Goal: Register for event/course

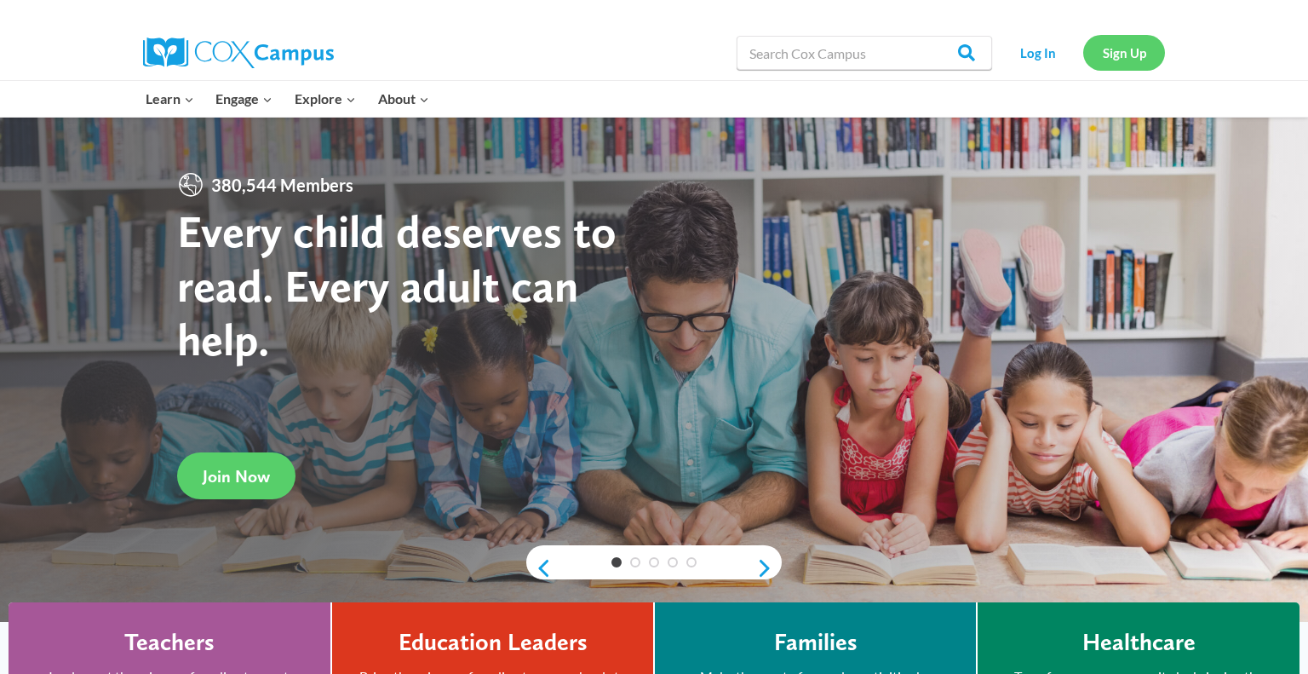
click at [1115, 60] on link "Sign Up" at bounding box center [1124, 52] width 82 height 35
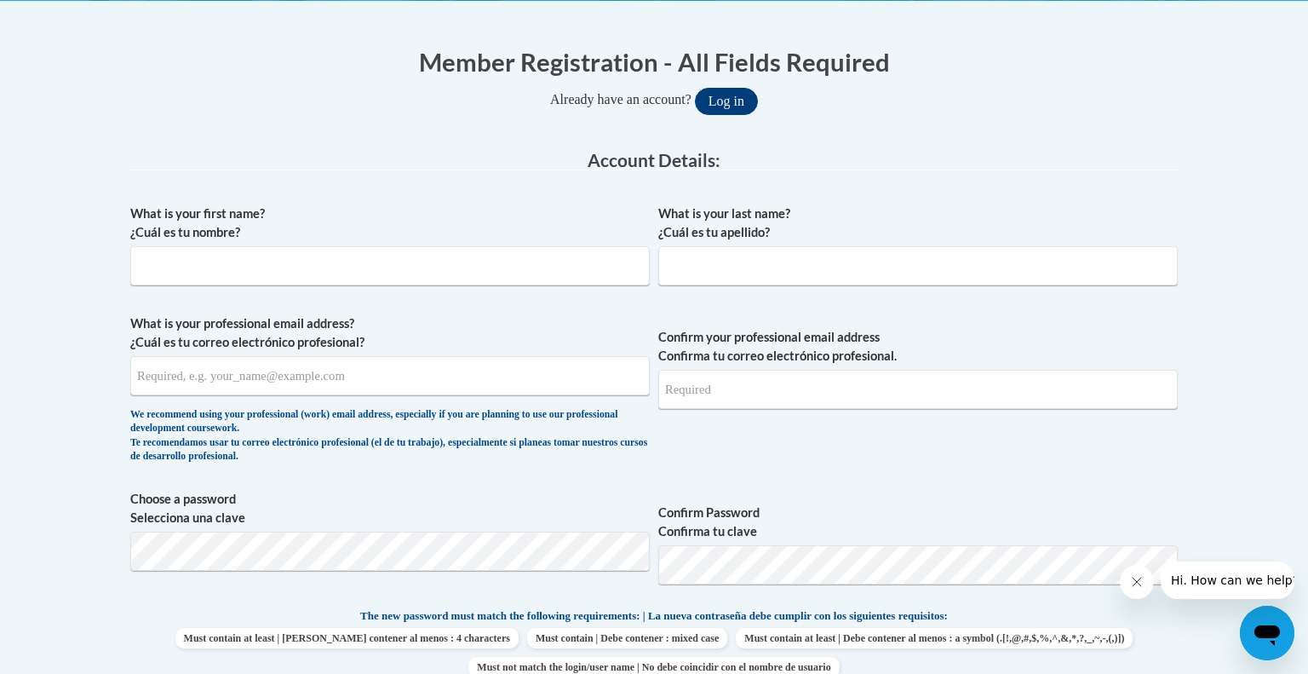
scroll to position [295, 0]
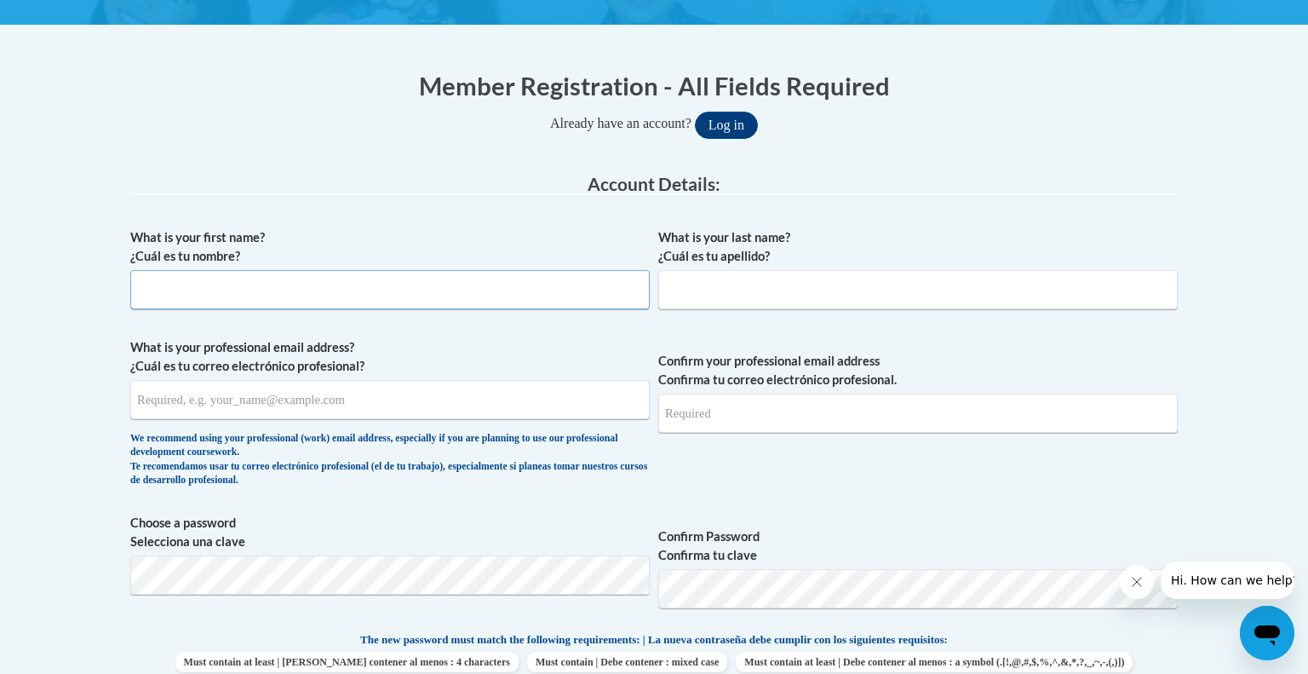
click at [271, 284] on input "What is your first name? ¿Cuál es tu nombre?" at bounding box center [390, 289] width 520 height 39
type input "Aubrey"
click at [741, 290] on input "What is your last name? ¿Cuál es tu apellido?" at bounding box center [918, 289] width 520 height 39
type input "Larson"
click at [479, 405] on input "What is your professional email address? ¿Cuál es tu correo electrónico profesi…" at bounding box center [390, 399] width 520 height 39
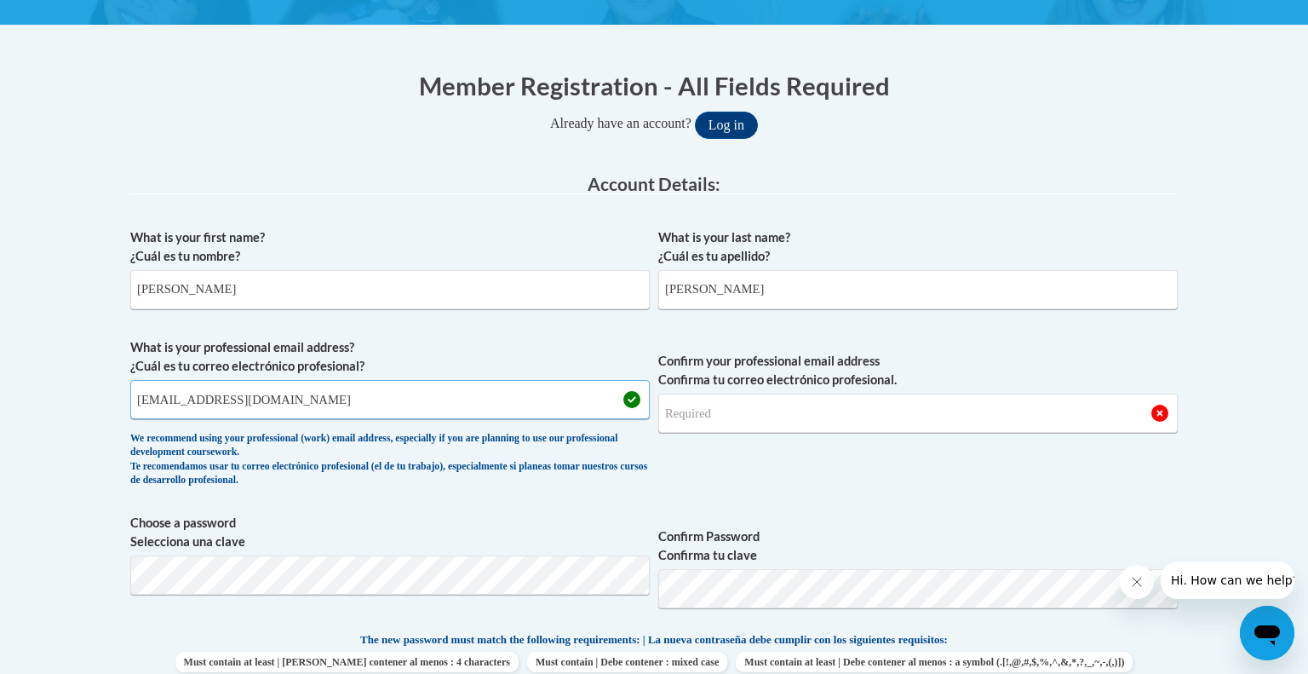
type input "larsona@mjsd.k12.wi.us"
click at [694, 405] on input "Confirm your professional email address Confirma tu correo electrónico profesio…" at bounding box center [918, 412] width 520 height 39
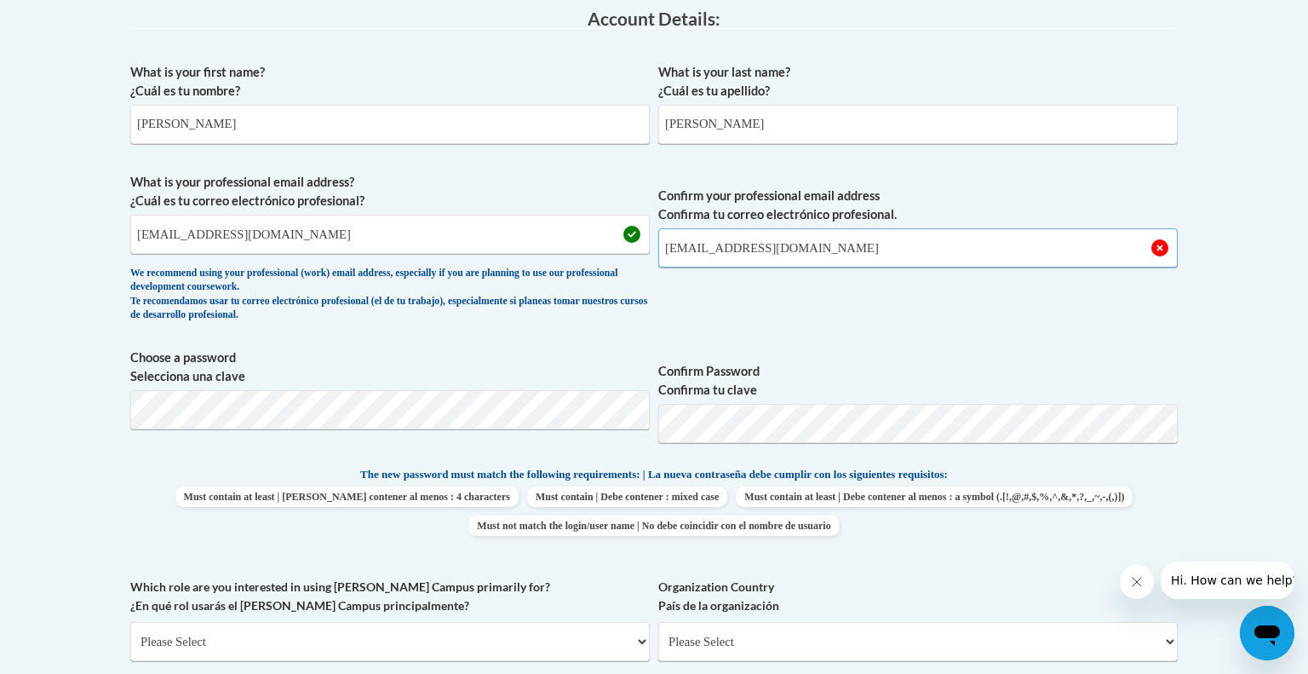
scroll to position [520, 0]
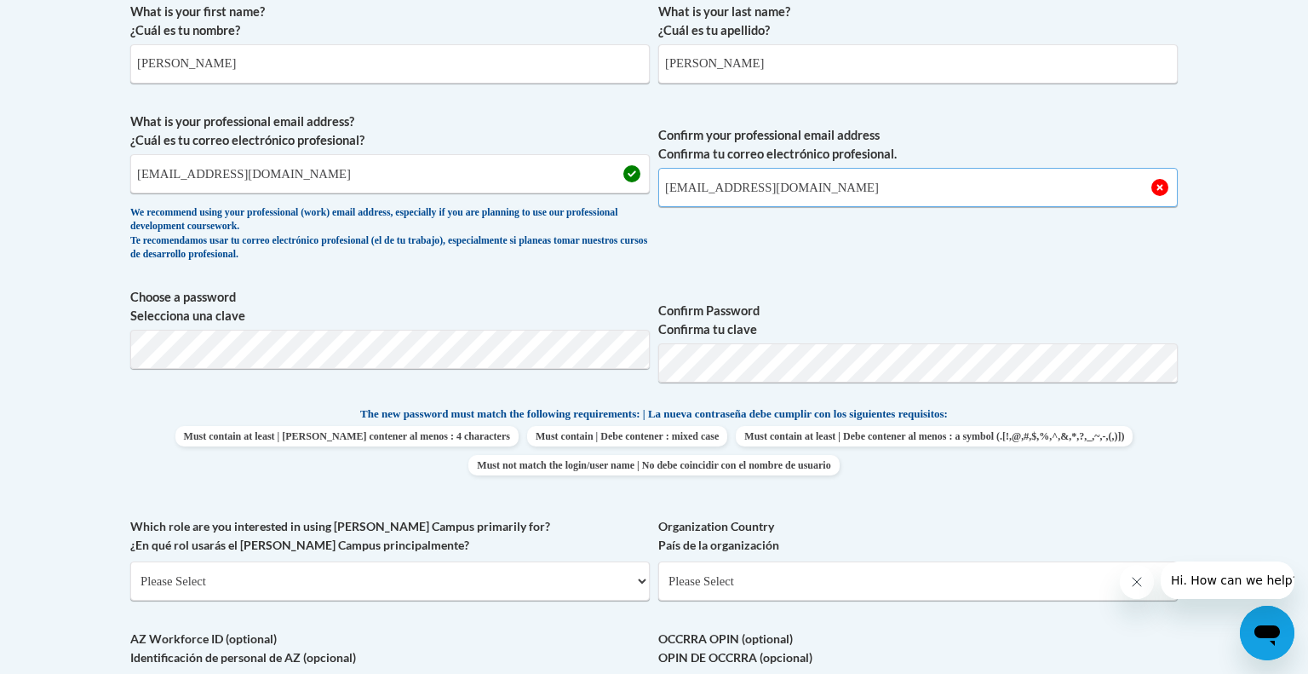
type input "larsona@mjsd.k12.wi.us"
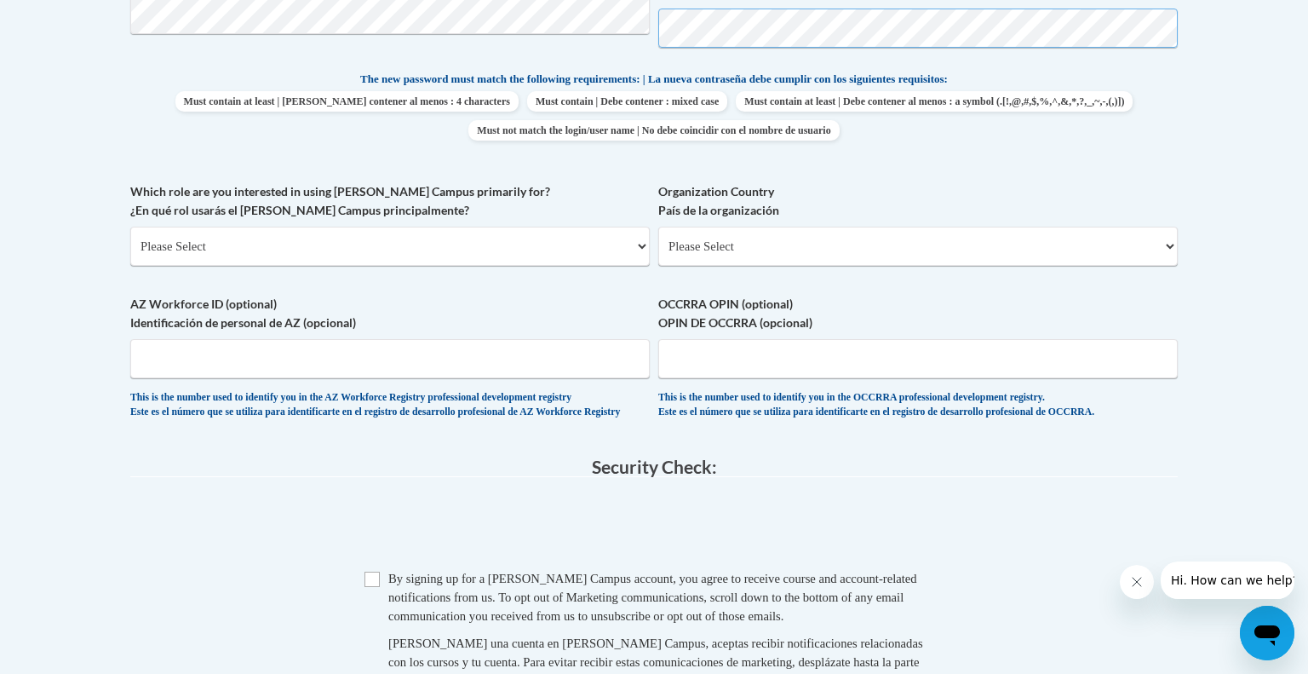
scroll to position [862, 0]
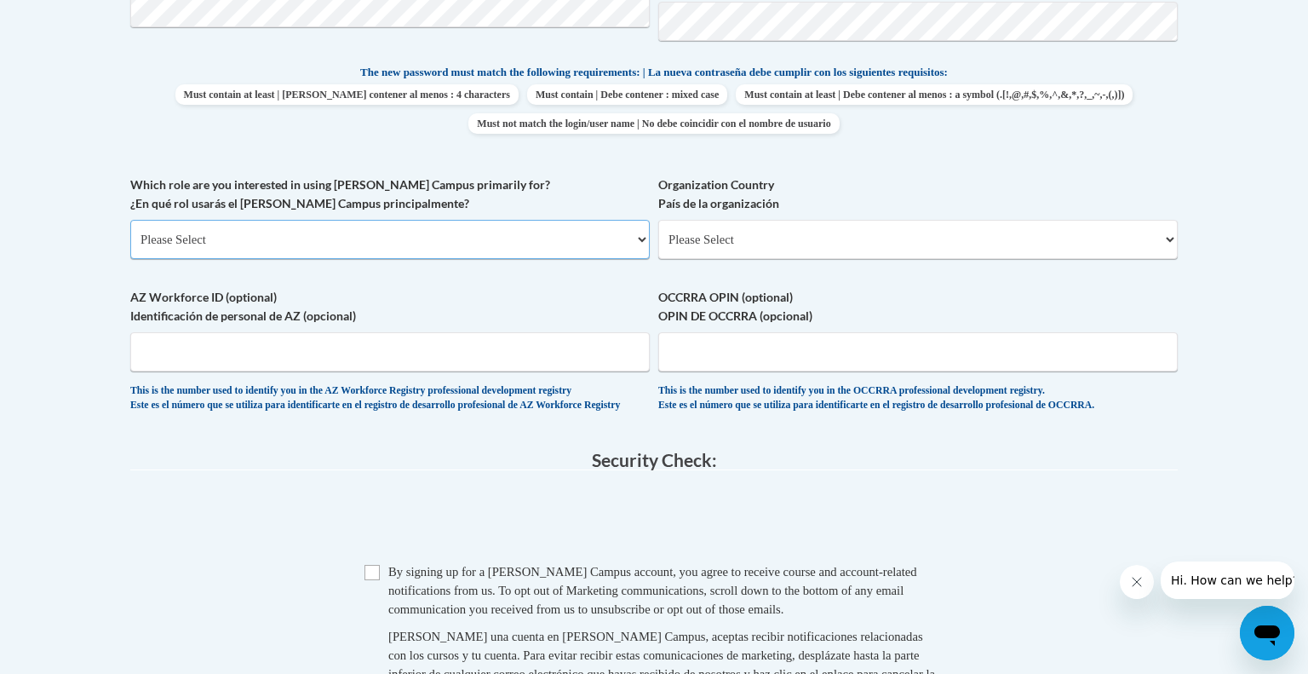
click at [456, 242] on select "Please Select College/University | Colegio/Universidad Community/Nonprofit Part…" at bounding box center [390, 239] width 520 height 39
select select "fbf2d438-af2f-41f8-98f1-81c410e29de3"
click at [130, 220] on select "Please Select College/University | Colegio/Universidad Community/Nonprofit Part…" at bounding box center [390, 239] width 520 height 39
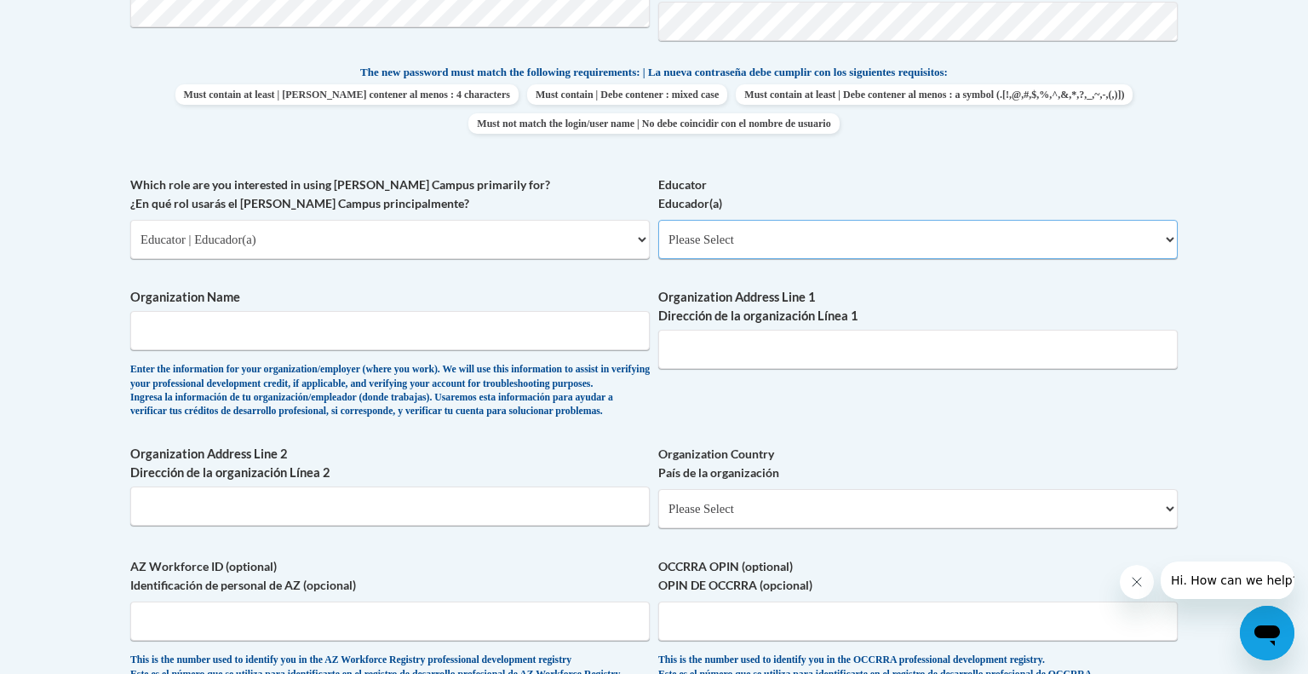
click at [703, 243] on select "Please Select Early Learning/Daycare Teacher/Family Home Care Provider | Maestr…" at bounding box center [918, 239] width 520 height 39
select select "11a86997-7122-4e2e-80c7-11975180ece4"
click at [658, 220] on select "Please Select Early Learning/Daycare Teacher/Family Home Care Provider | Maestr…" at bounding box center [918, 239] width 520 height 39
click at [501, 334] on input "Organization Name" at bounding box center [390, 330] width 520 height 39
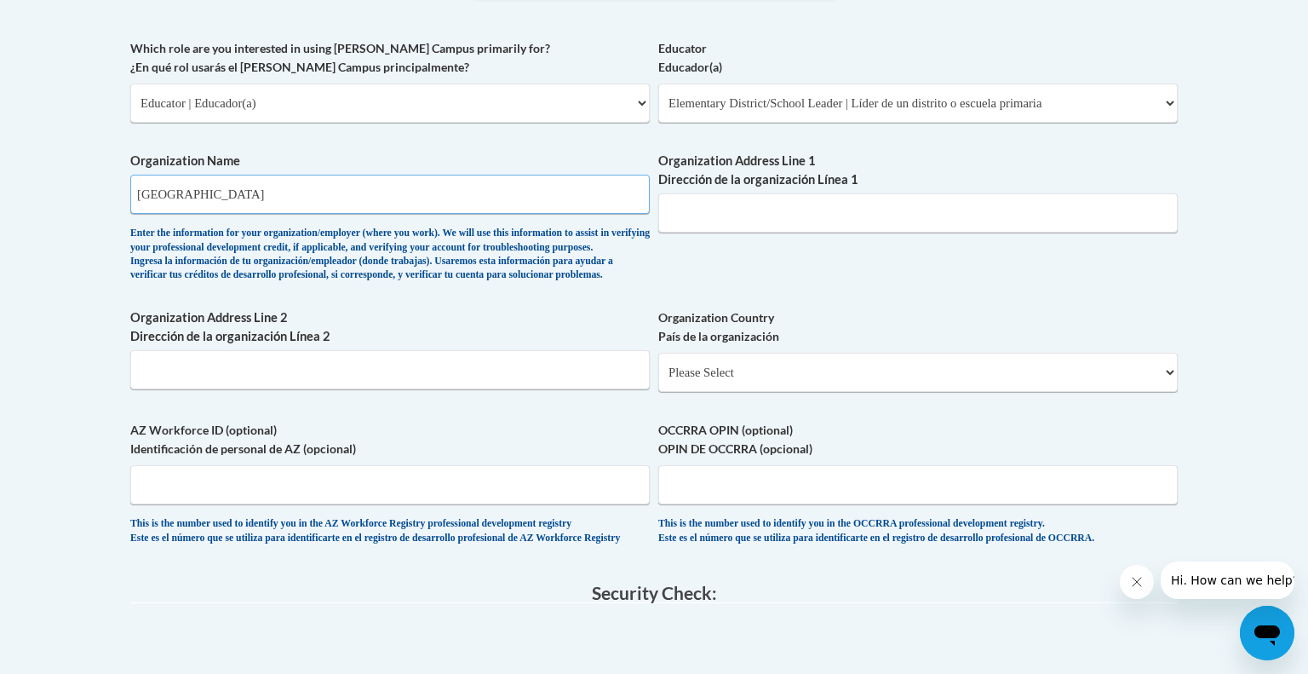
scroll to position [1003, 0]
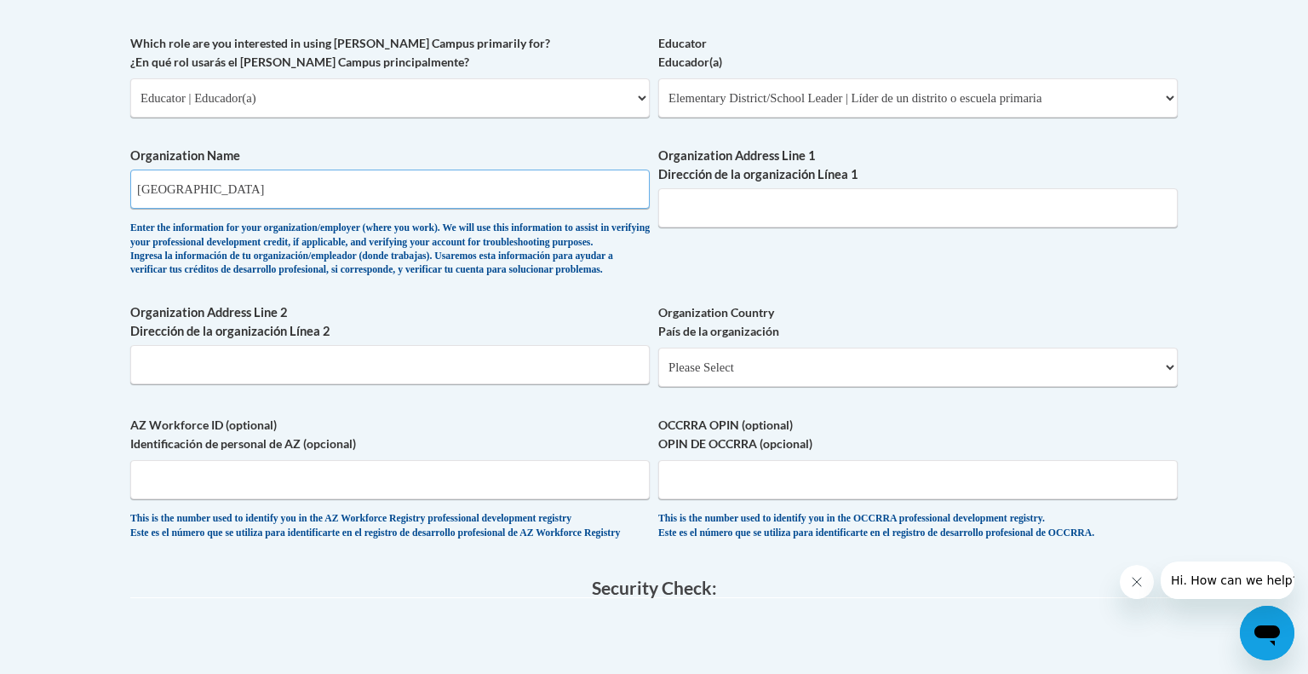
type input "Menasha Joint School District"
click at [759, 199] on input "Organization Address Line 1 Dirección de la organización Línea 1" at bounding box center [918, 207] width 520 height 39
type input "100 Main St"
click at [372, 384] on input "Organization Address Line 2 Dirección de la organización Línea 2" at bounding box center [390, 364] width 520 height 39
type input "Menasha WI 54952"
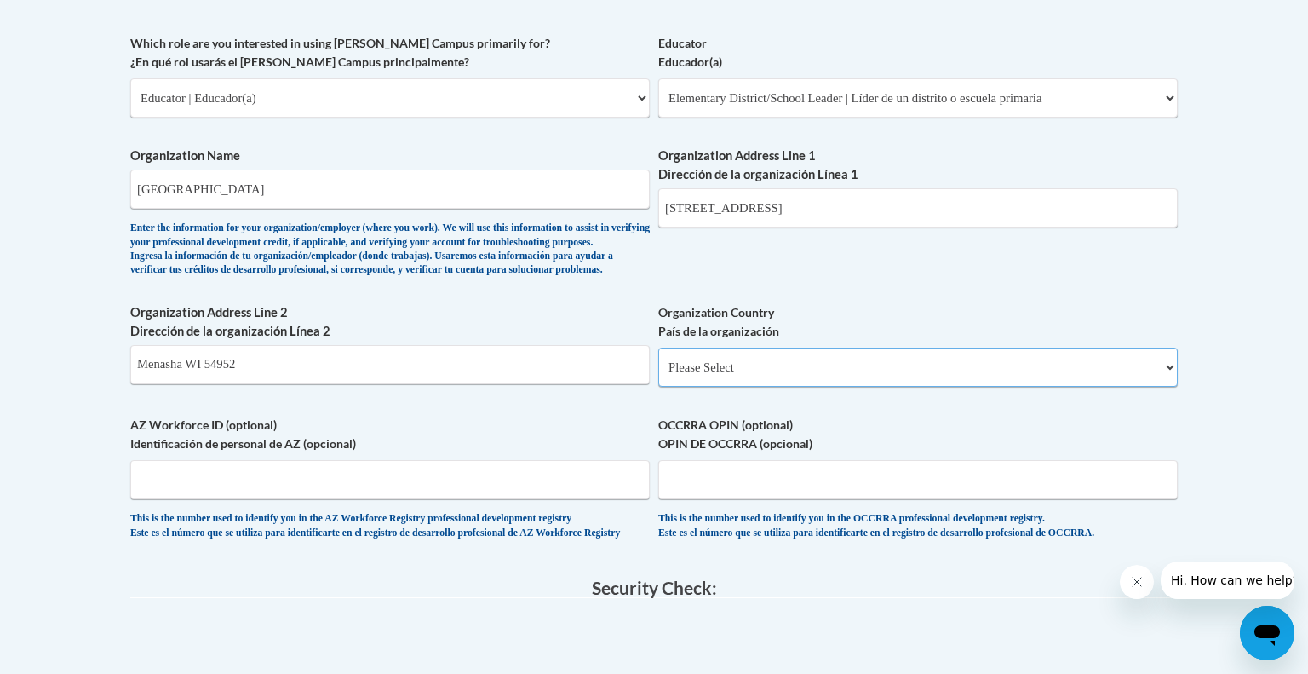
click at [747, 387] on select "Please Select United States | Estados Unidos Outside of the United States | Fue…" at bounding box center [918, 366] width 520 height 39
select select "ad49bcad-a171-4b2e-b99c-48b446064914"
click at [658, 375] on select "Please Select United States | Estados Unidos Outside of the United States | Fue…" at bounding box center [918, 366] width 520 height 39
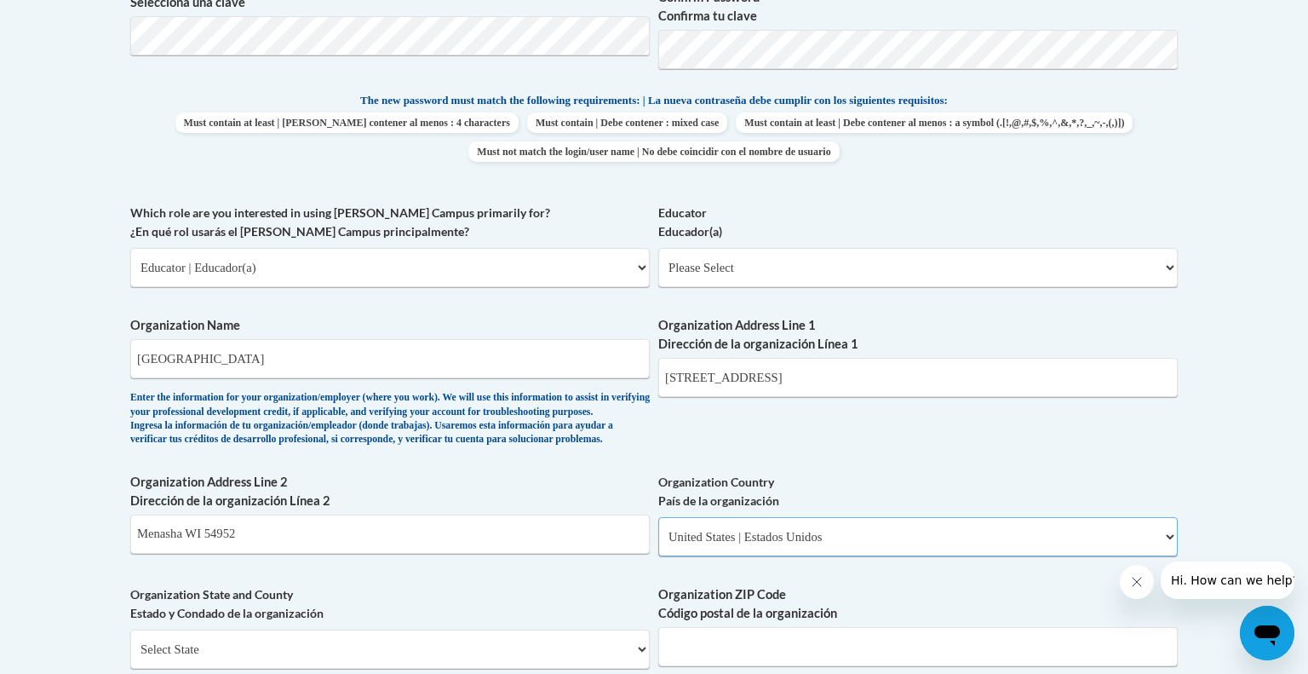
scroll to position [838, 0]
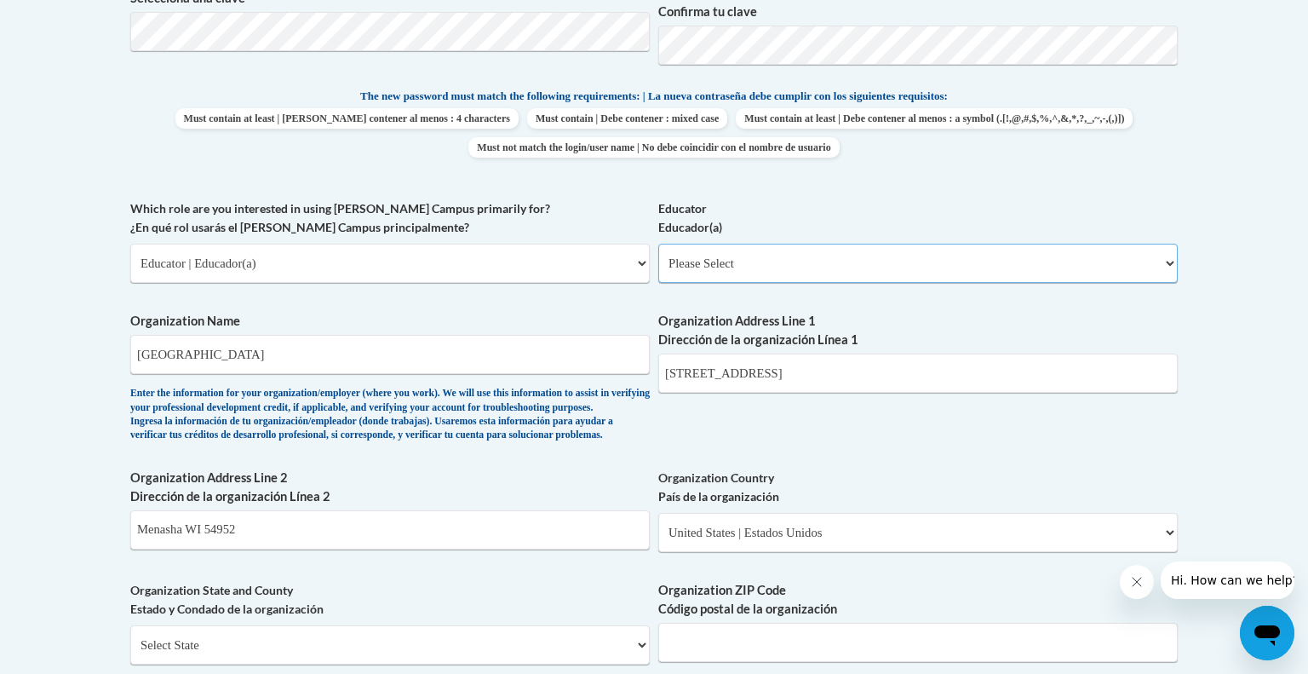
click at [724, 269] on select "Please Select Early Learning/Daycare Teacher/Family Home Care Provider | Maestr…" at bounding box center [918, 263] width 520 height 39
select select "8e40623d-54d0-45cd-9f92-5df65cd3f8cf"
click at [658, 244] on select "Please Select Early Learning/Daycare Teacher/Family Home Care Provider | Maestr…" at bounding box center [918, 263] width 520 height 39
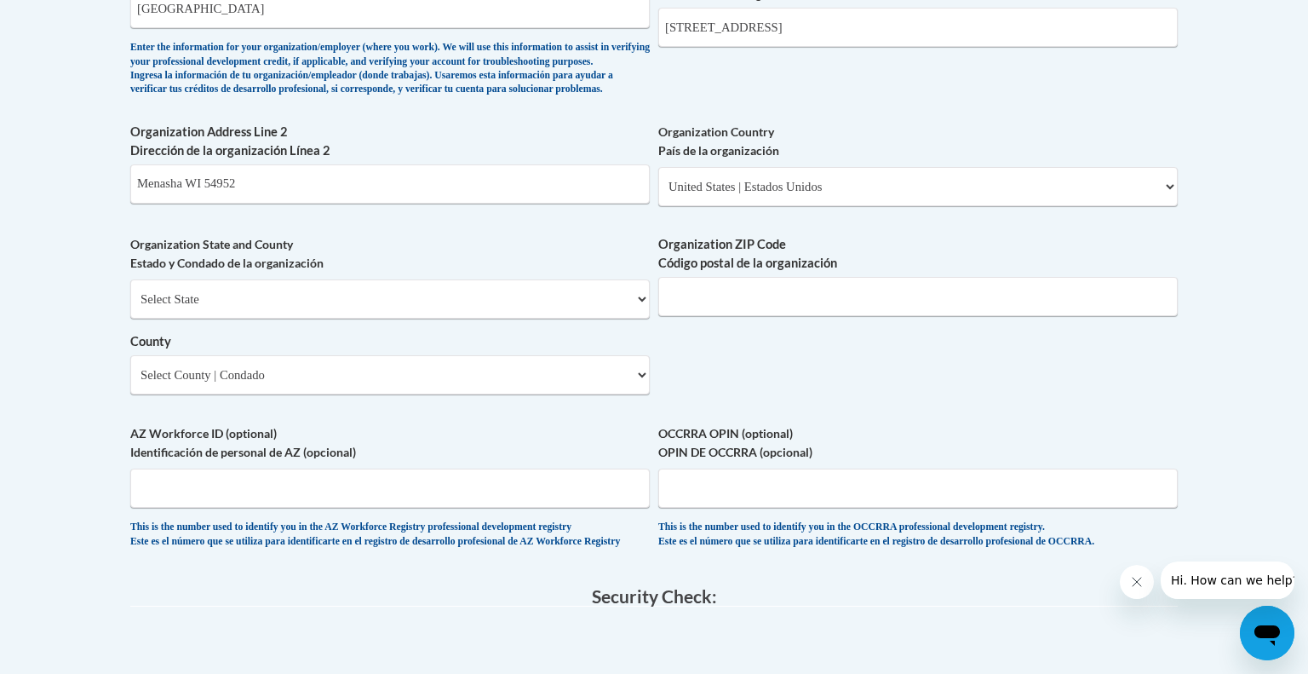
scroll to position [1189, 0]
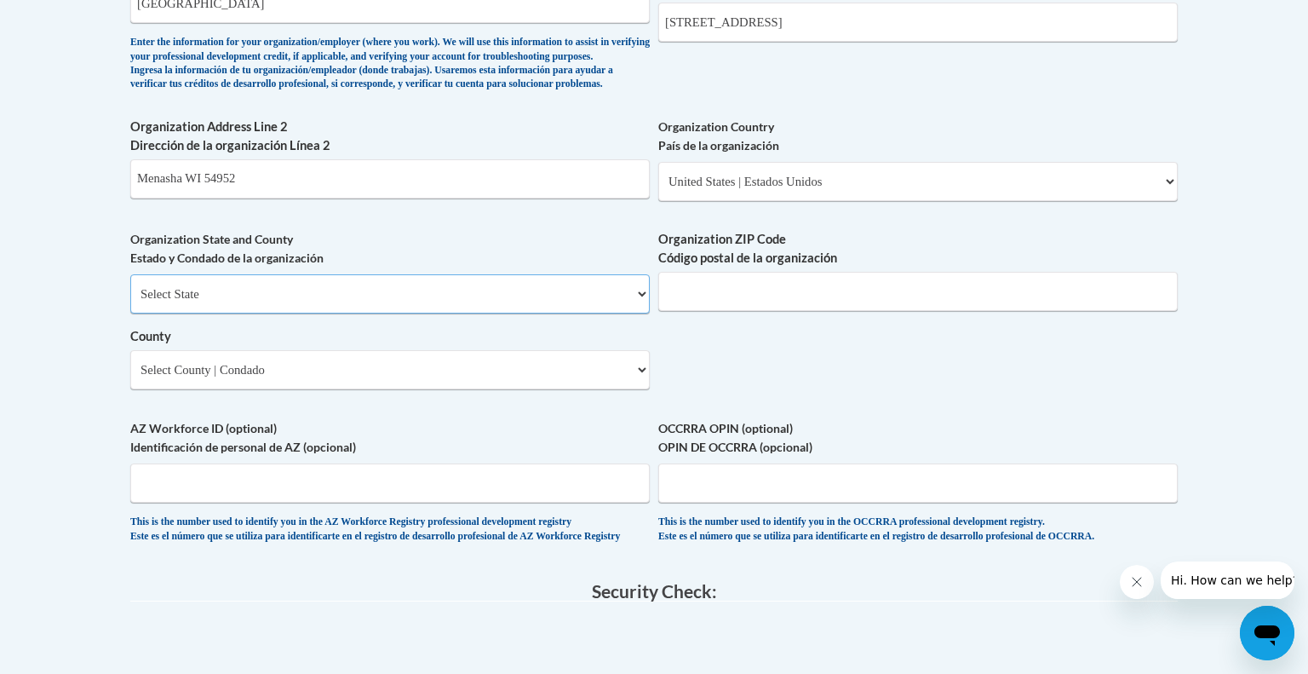
click at [564, 313] on select "Select State Alabama Alaska Arizona Arkansas California Colorado Connecticut De…" at bounding box center [390, 293] width 520 height 39
select select "Wisconsin"
click at [130, 301] on select "Select State Alabama Alaska Arizona Arkansas California Colorado Connecticut De…" at bounding box center [390, 293] width 520 height 39
click at [734, 311] on input "Organization ZIP Code Código postal de la organización" at bounding box center [918, 291] width 520 height 39
drag, startPoint x: 250, startPoint y: 206, endPoint x: 212, endPoint y: 210, distance: 37.7
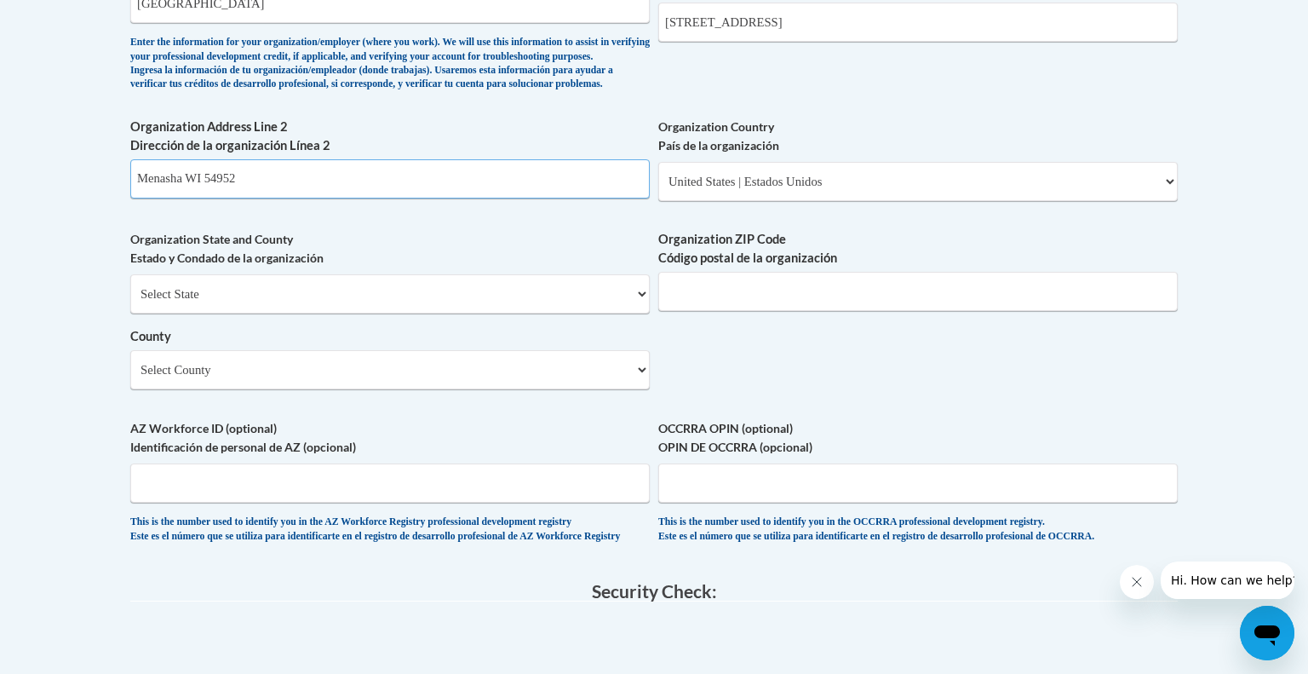
click at [212, 198] on input "Menasha WI 54952" at bounding box center [390, 178] width 520 height 39
type input "Menasha WI"
click at [731, 311] on input "Organization ZIP Code Código postal de la organización" at bounding box center [918, 291] width 520 height 39
type input "54952"
click at [359, 389] on select "Select County Adams Ashland Barron Bayfield Brown Buffalo Burnett Calumet Chipp…" at bounding box center [390, 369] width 520 height 39
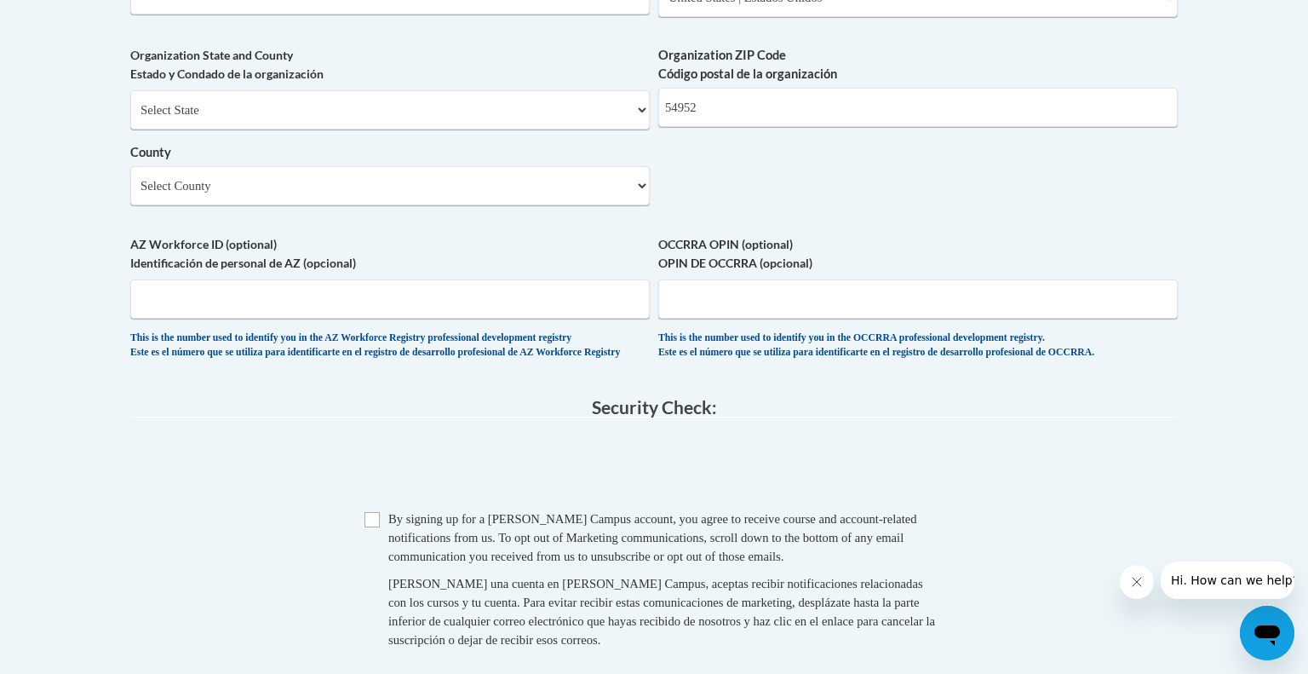
scroll to position [1376, 0]
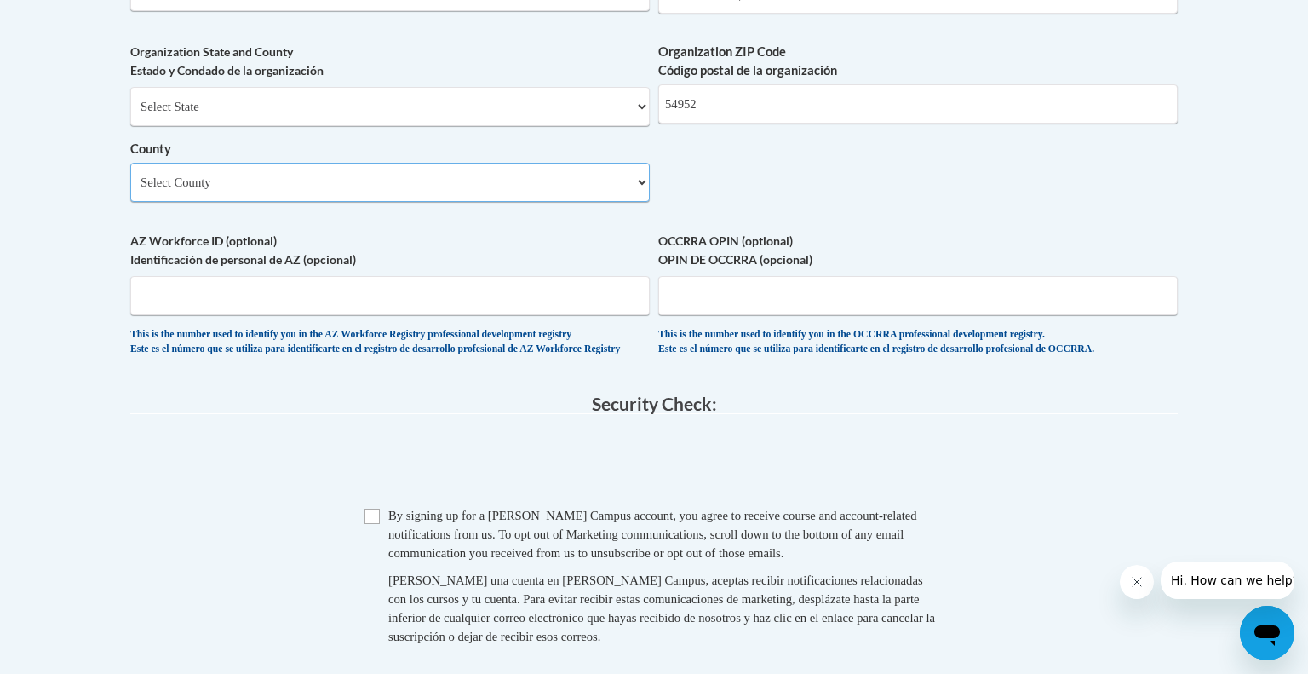
click at [411, 202] on select "Select County Adams Ashland Barron Bayfield Brown Buffalo Burnett Calumet Chipp…" at bounding box center [390, 182] width 520 height 39
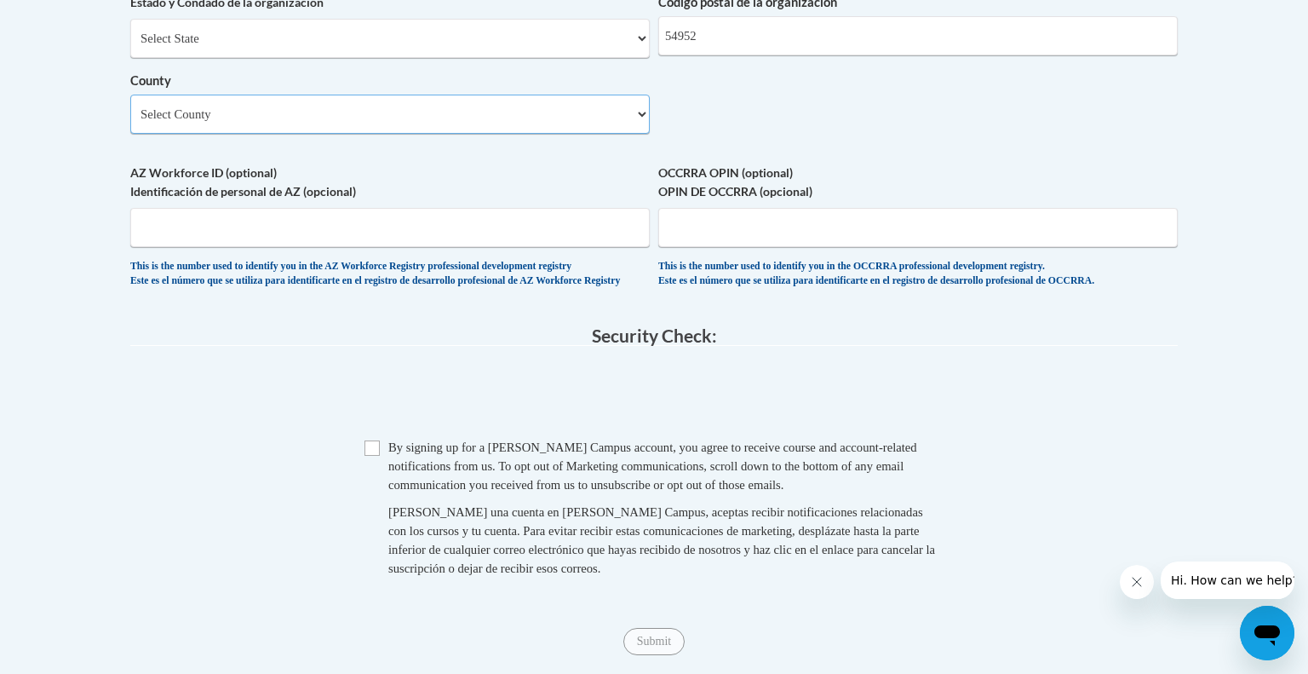
scroll to position [1434, 0]
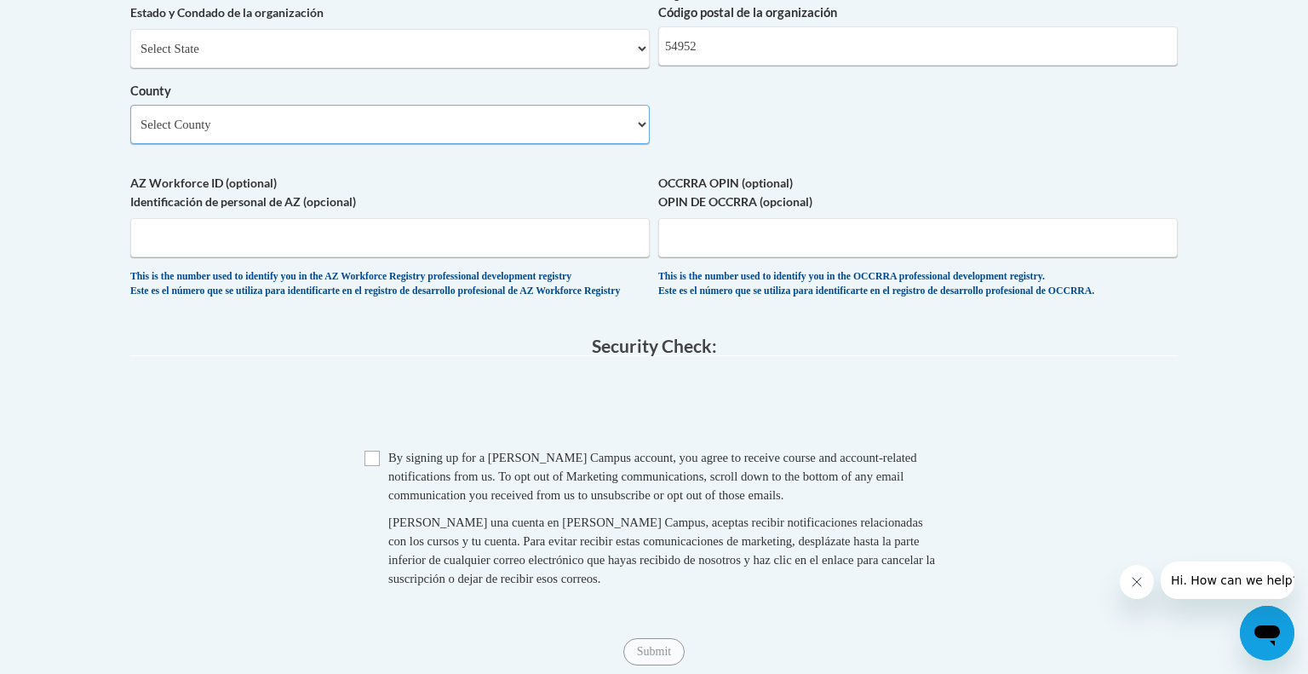
click at [501, 144] on select "Select County Adams Ashland Barron Bayfield Brown Buffalo Burnett Calumet Chipp…" at bounding box center [390, 124] width 520 height 39
select select "Winnebago"
click at [130, 133] on select "Select County Adams Ashland Barron Bayfield Brown Buffalo Burnett Calumet Chipp…" at bounding box center [390, 124] width 520 height 39
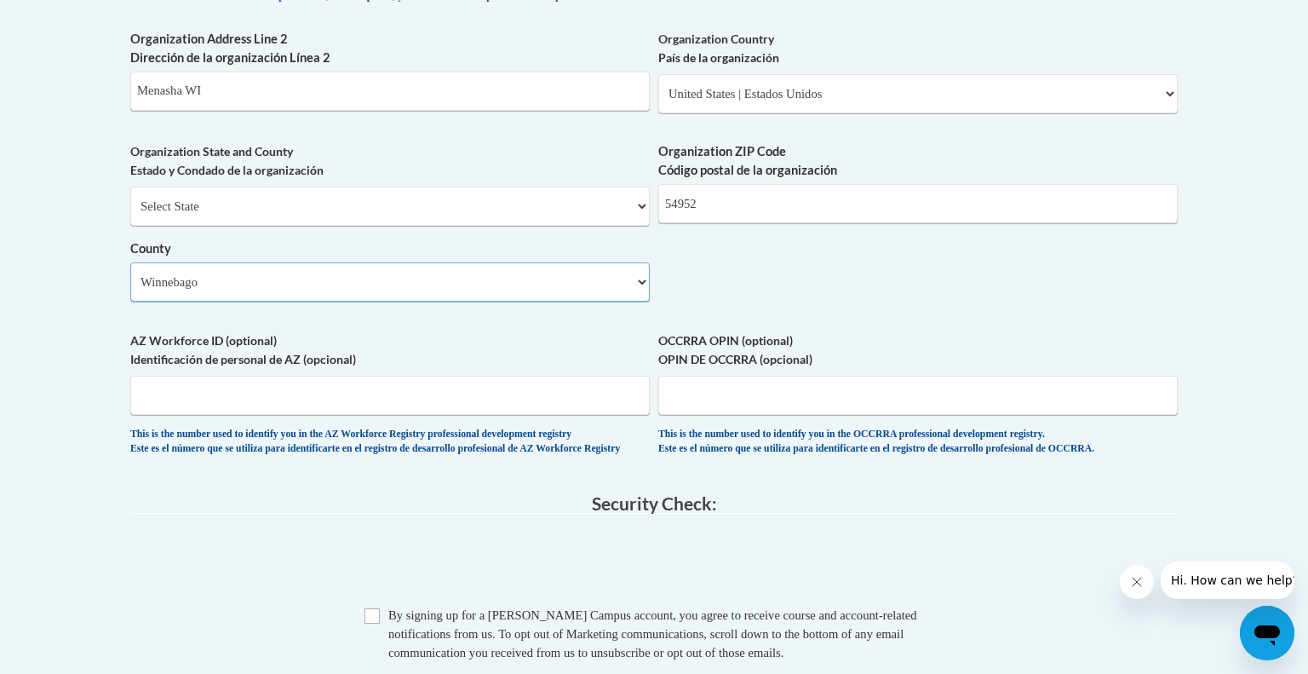
scroll to position [1274, 0]
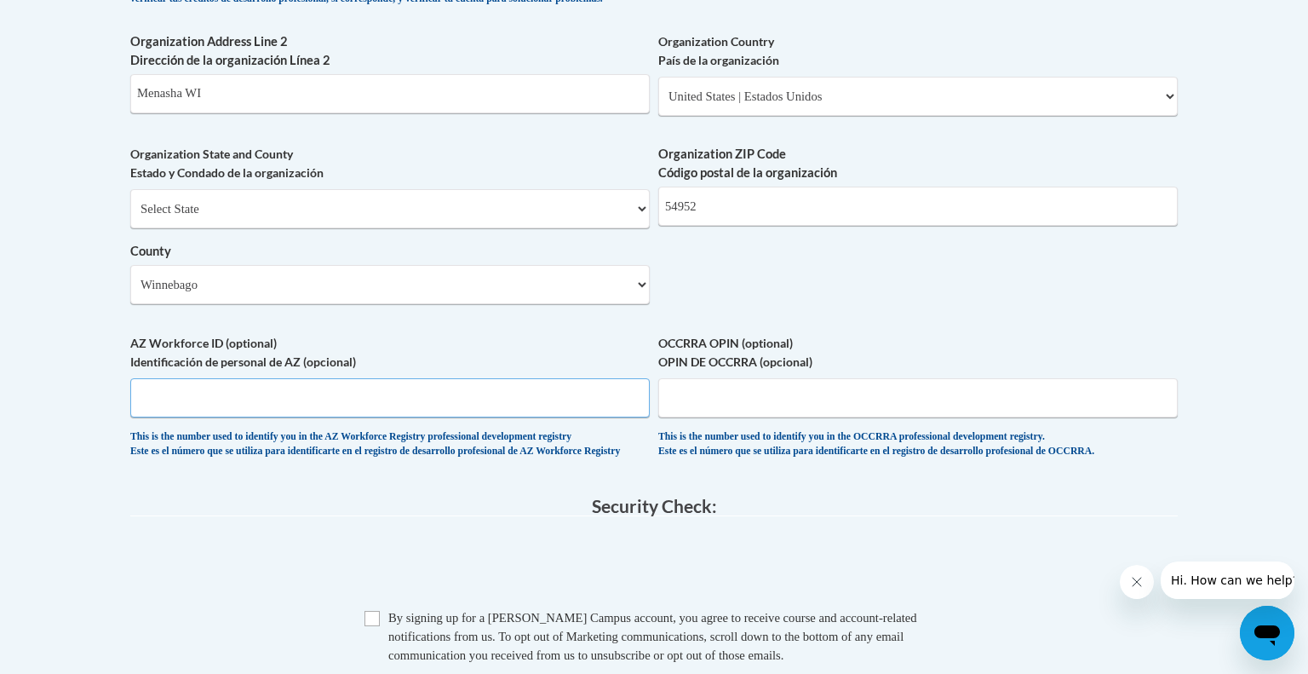
click at [252, 417] on input "AZ Workforce ID (optional) Identificación de personal de AZ (opcional)" at bounding box center [390, 397] width 520 height 39
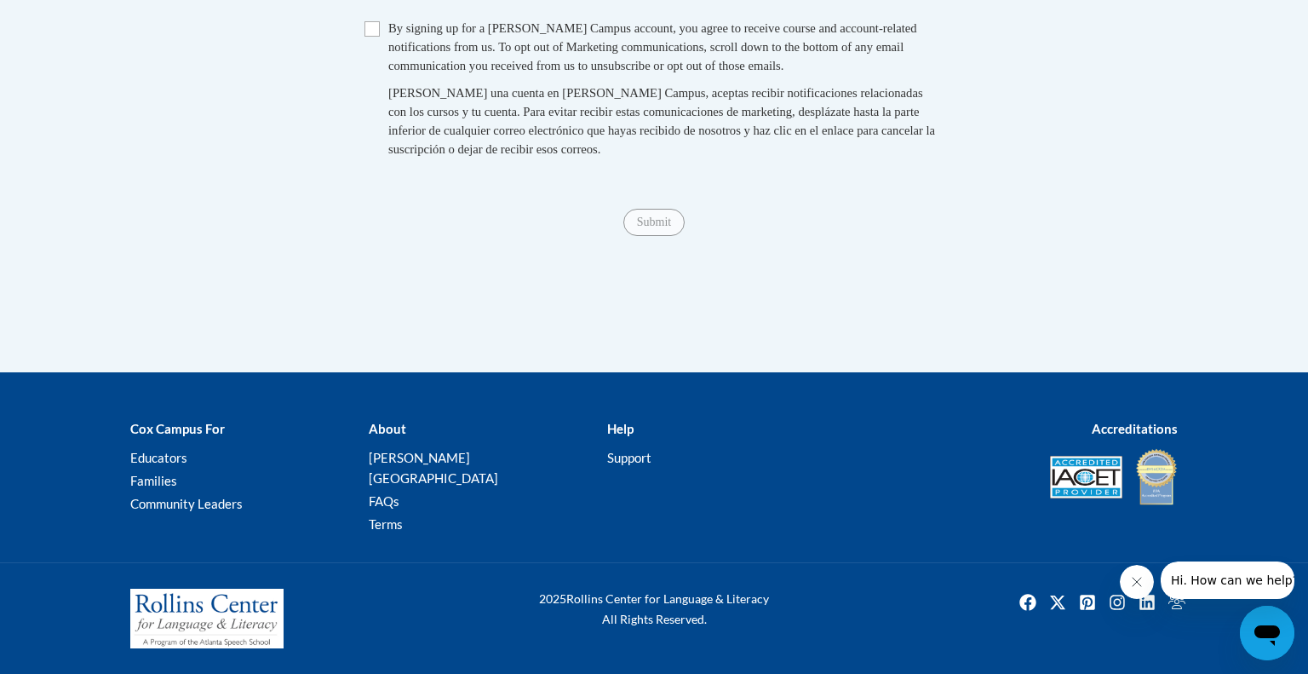
scroll to position [1803, 0]
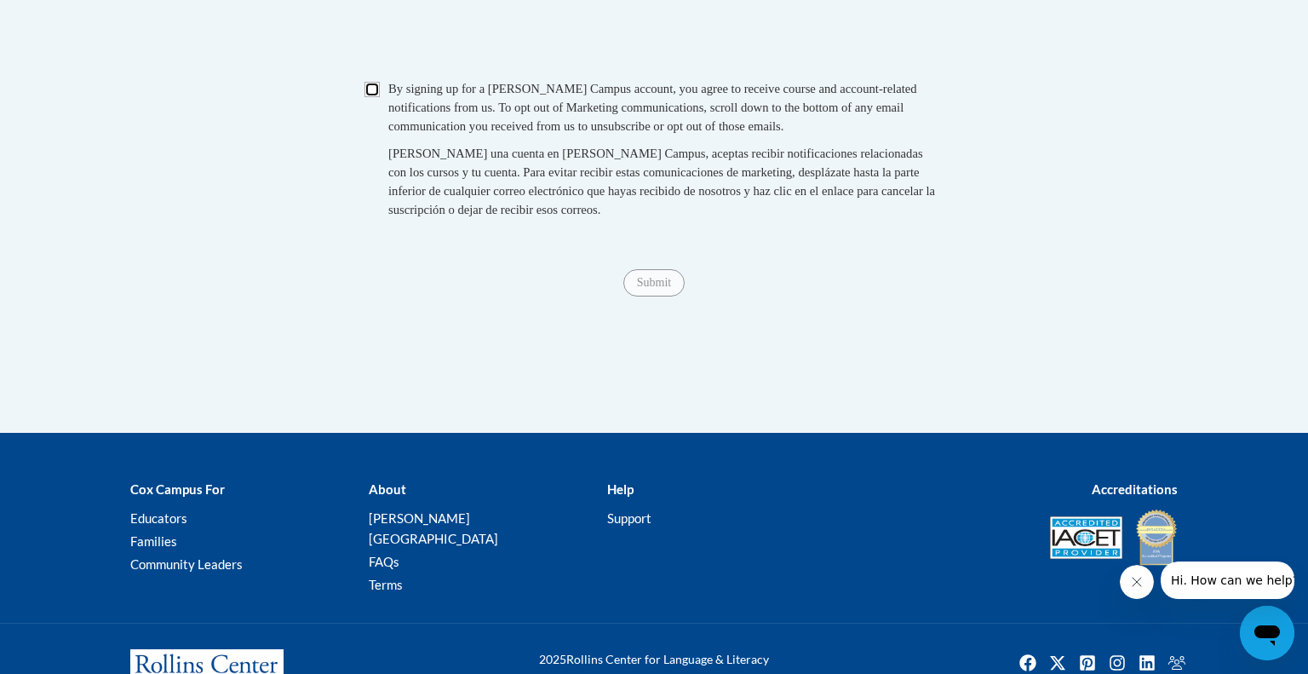
click at [367, 97] on input "Checkbox" at bounding box center [372, 89] width 15 height 15
checkbox input "true"
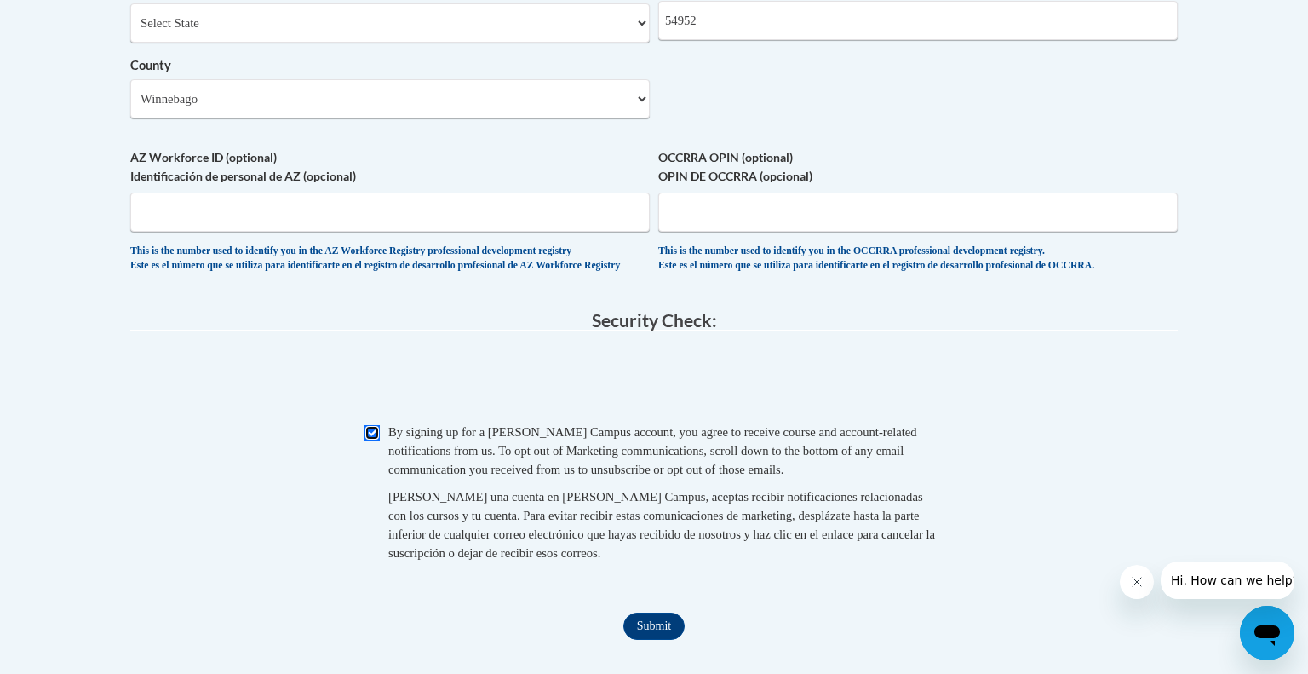
scroll to position [1466, 0]
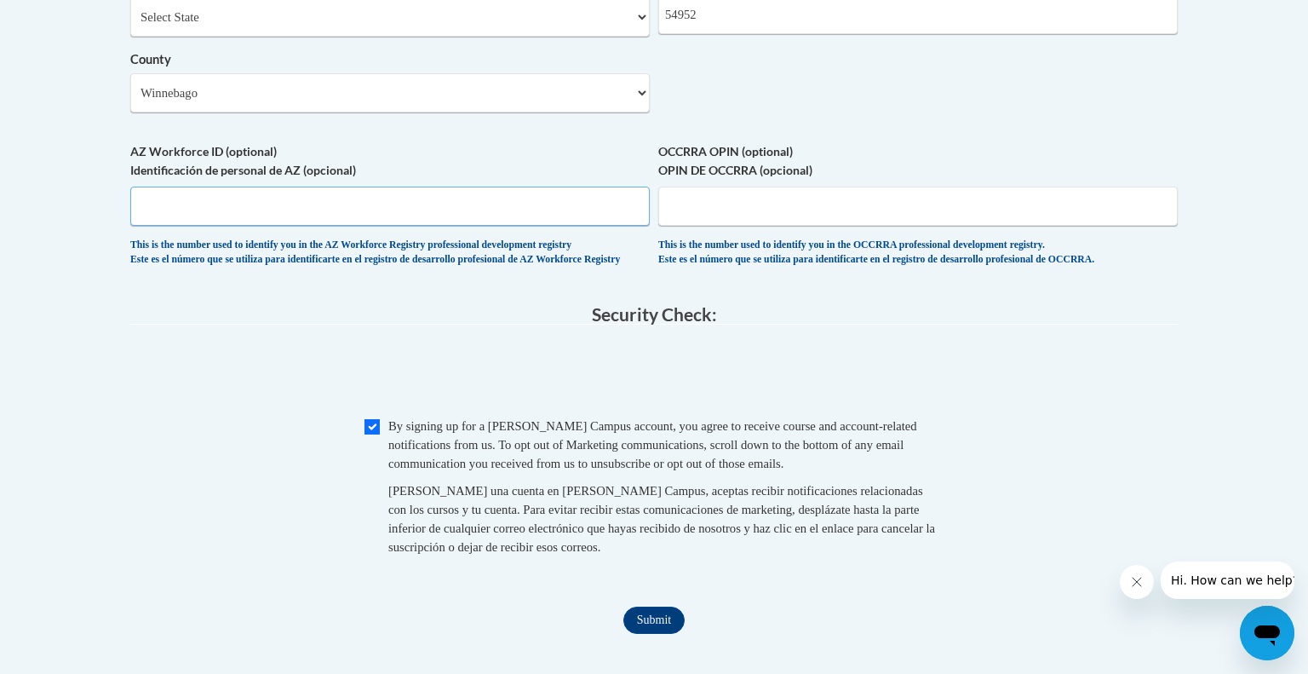
click at [315, 226] on input "AZ Workforce ID (optional) Identificación de personal de AZ (opcional)" at bounding box center [390, 206] width 520 height 39
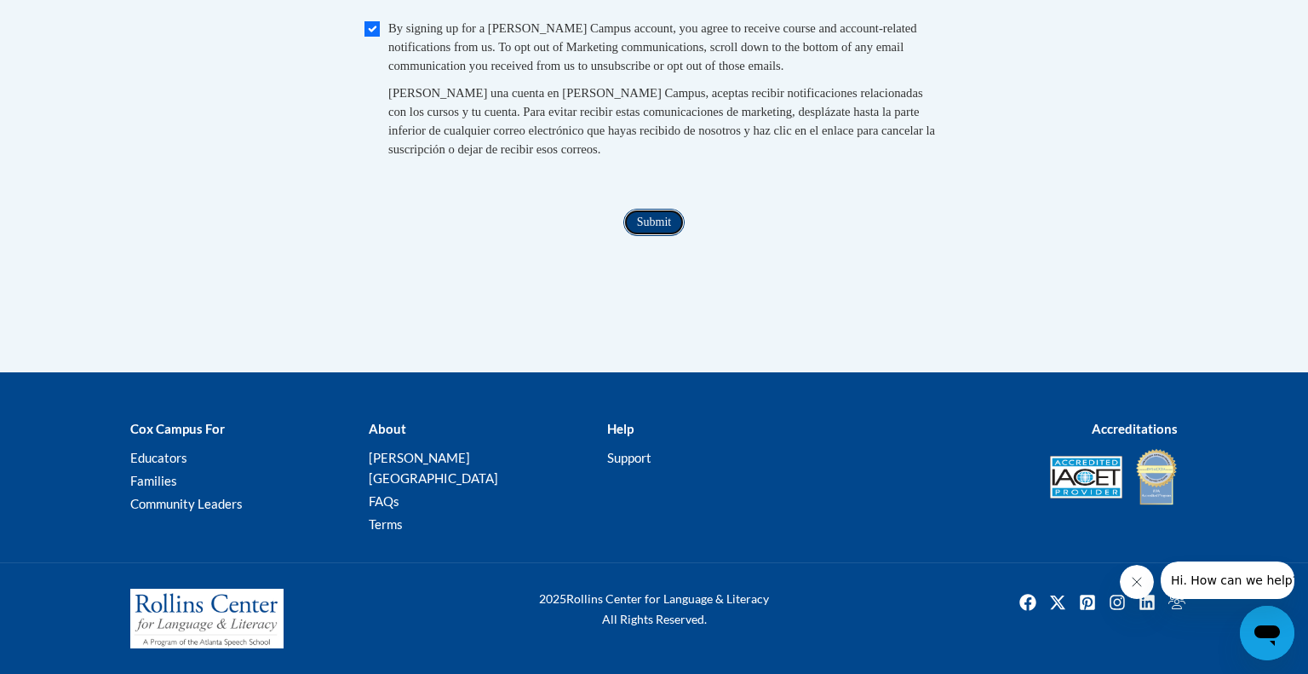
click at [658, 236] on input "Submit" at bounding box center [653, 222] width 61 height 27
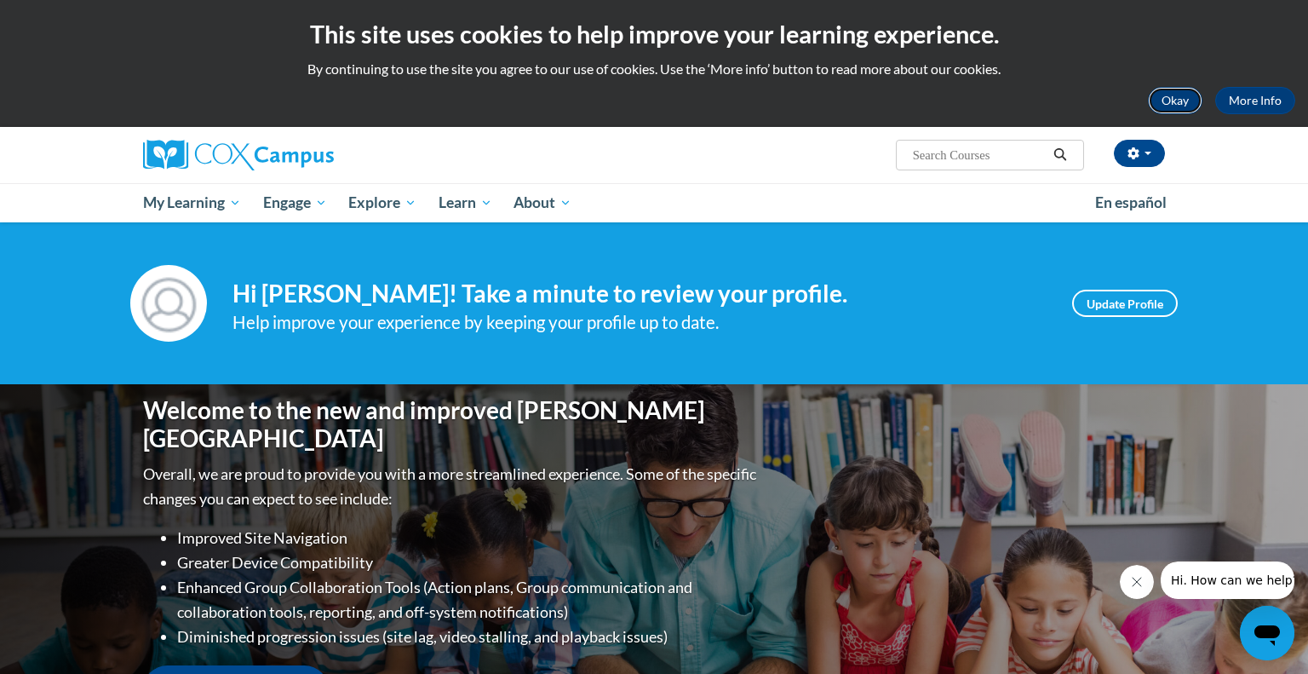
click at [1182, 104] on button "Okay" at bounding box center [1175, 100] width 55 height 27
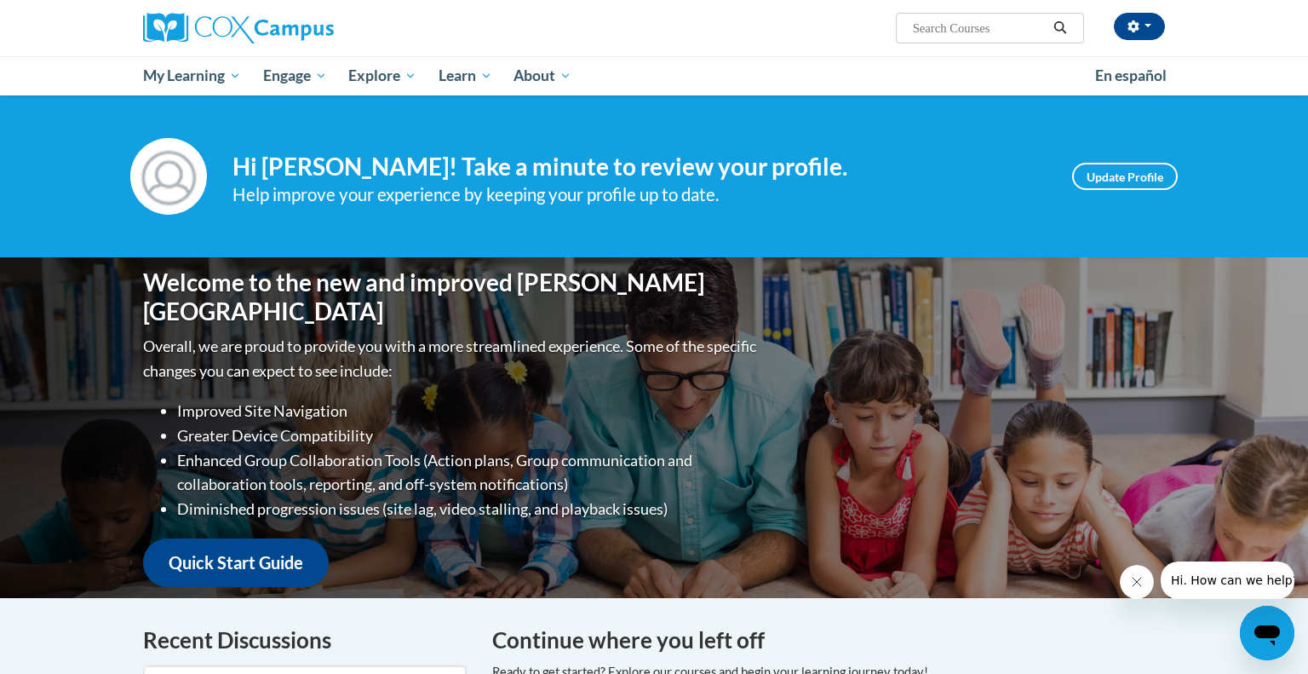
click at [942, 25] on input "Search..." at bounding box center [979, 28] width 136 height 20
paste input "Oral Language is the Foundation for Literacy"
type input "Oral Language is the Foundation for Literacy"
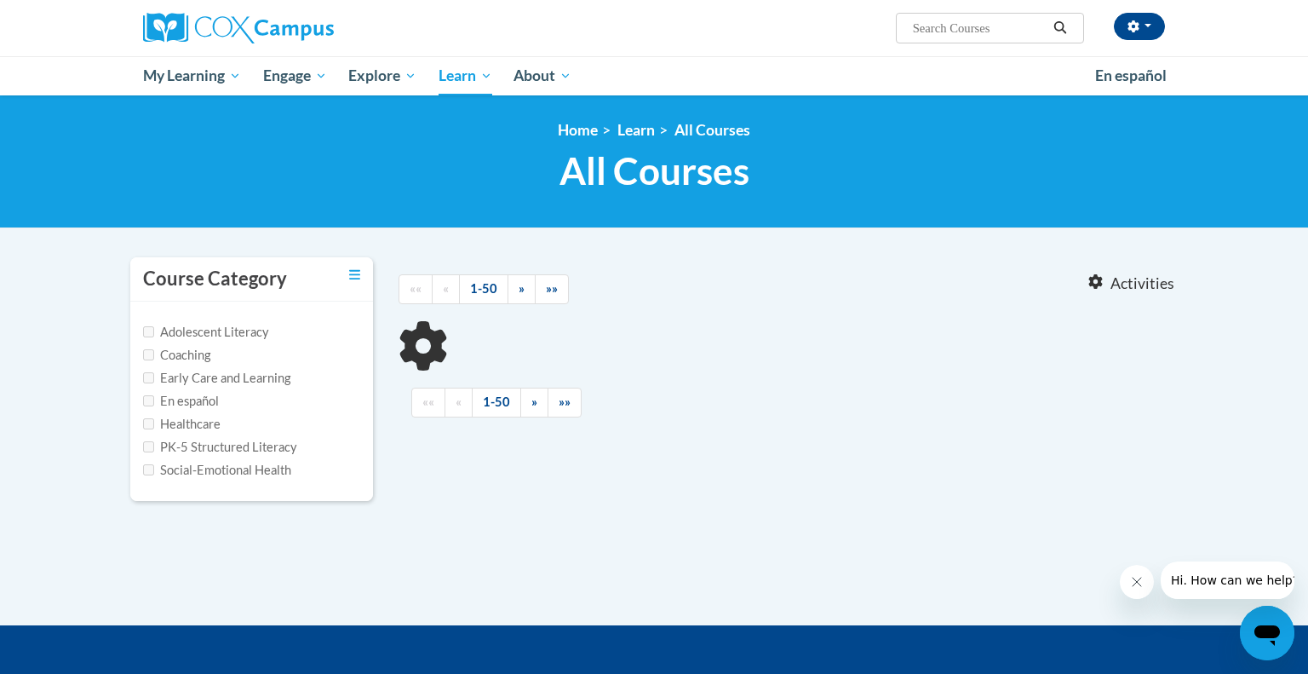
type input "Oral Language is the Foundation for Literacy"
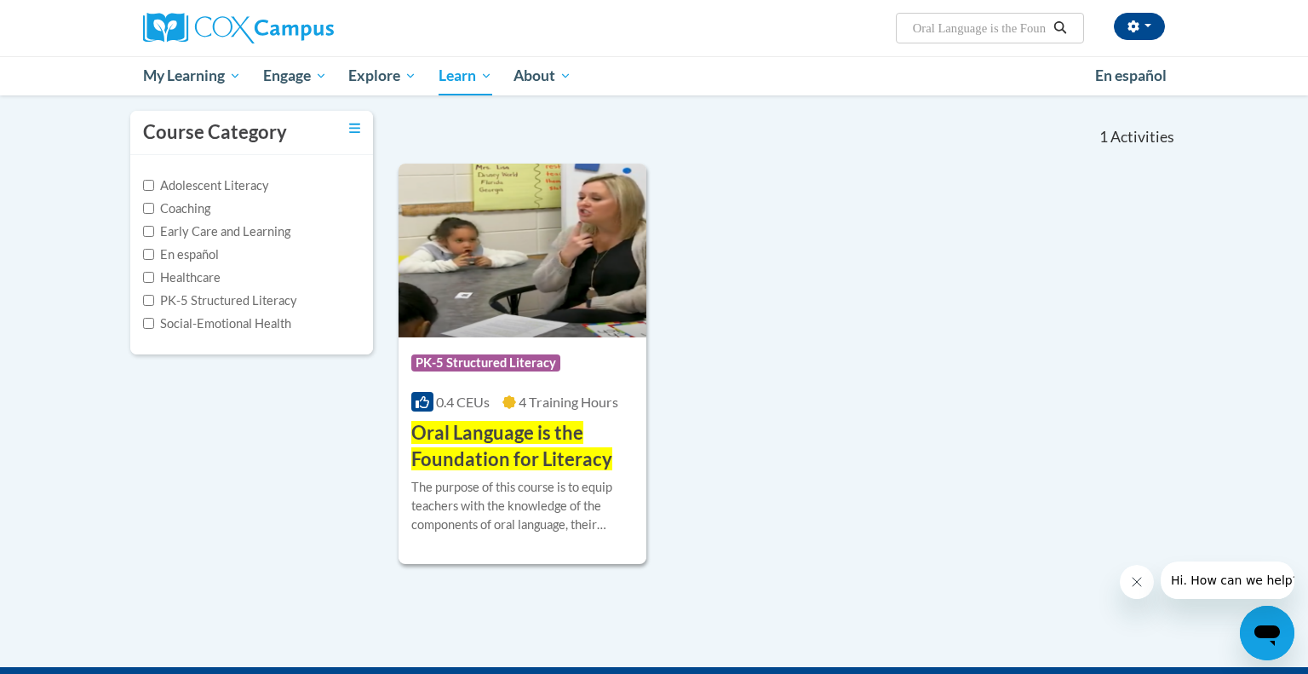
scroll to position [147, 0]
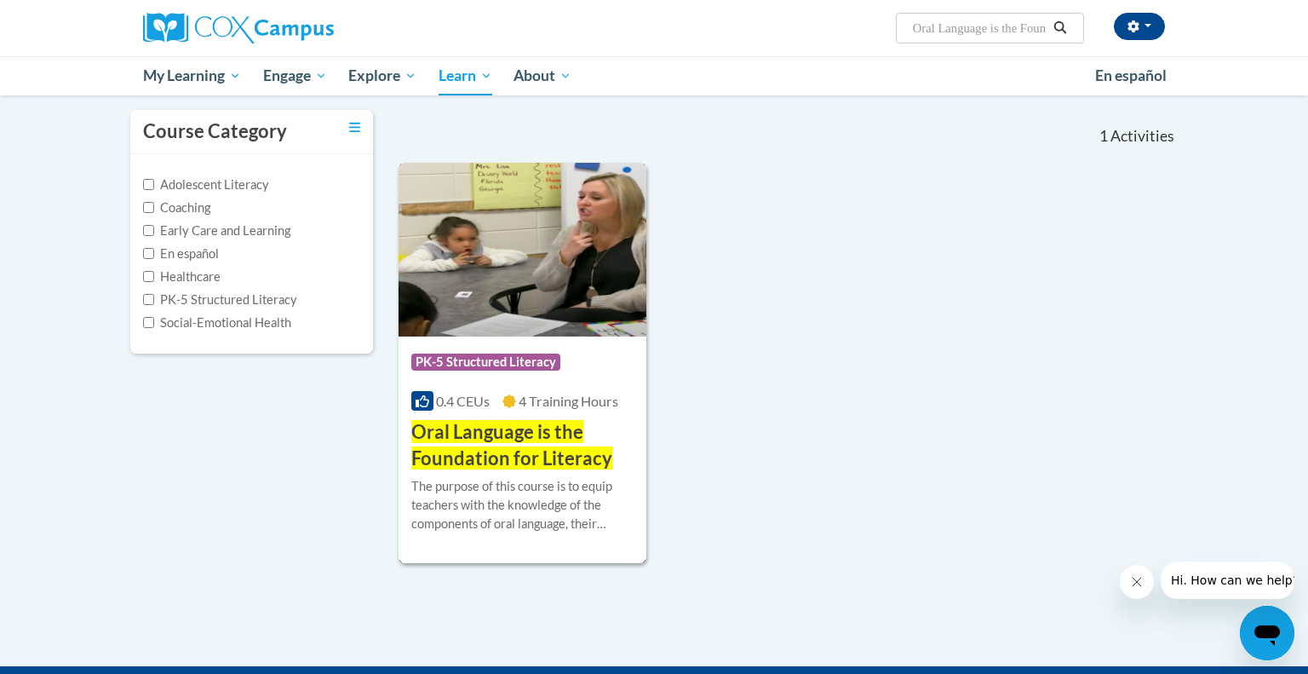
click at [497, 451] on span "Oral Language is the Foundation for Literacy" at bounding box center [511, 444] width 201 height 49
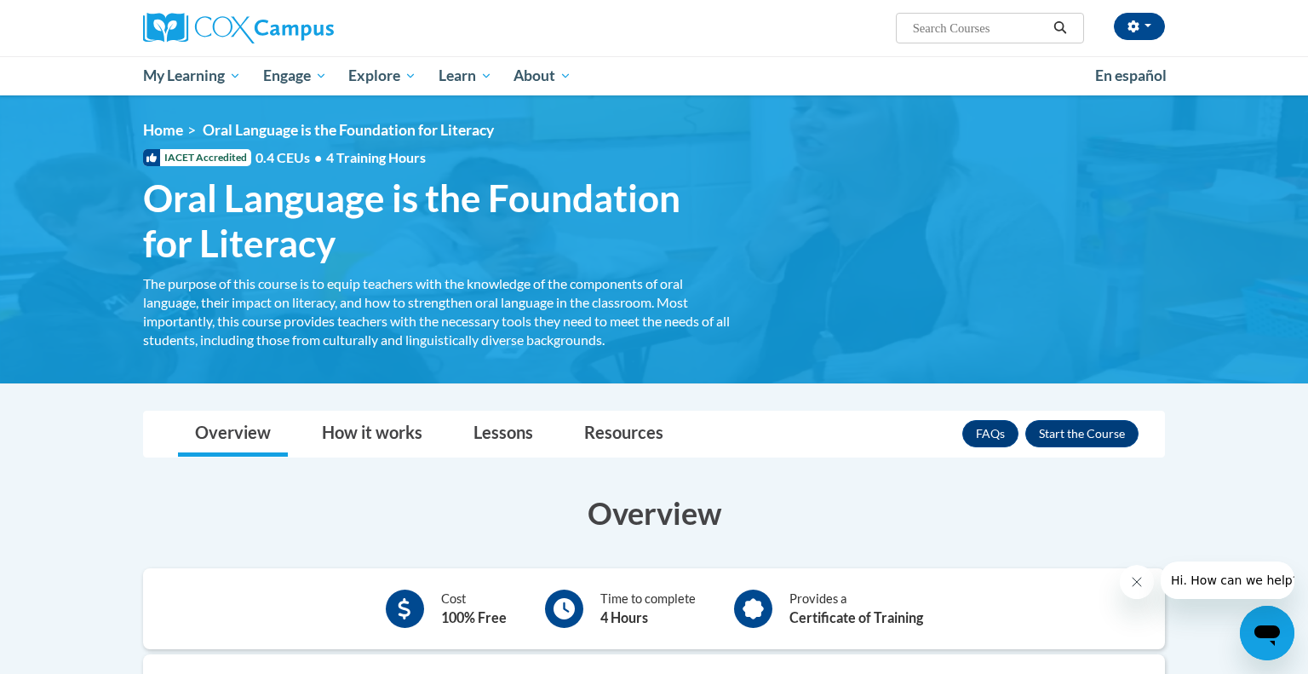
click at [1140, 586] on icon "Close message from company" at bounding box center [1137, 582] width 14 height 14
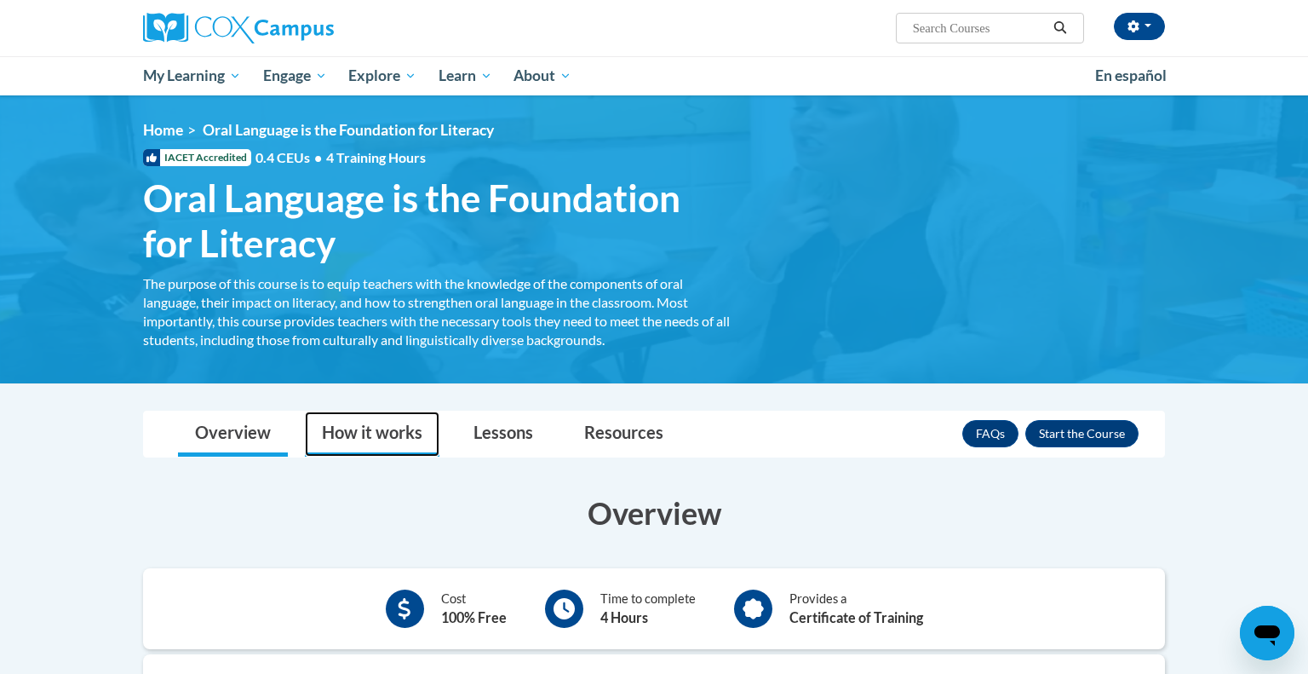
click at [384, 424] on link "How it works" at bounding box center [372, 433] width 135 height 45
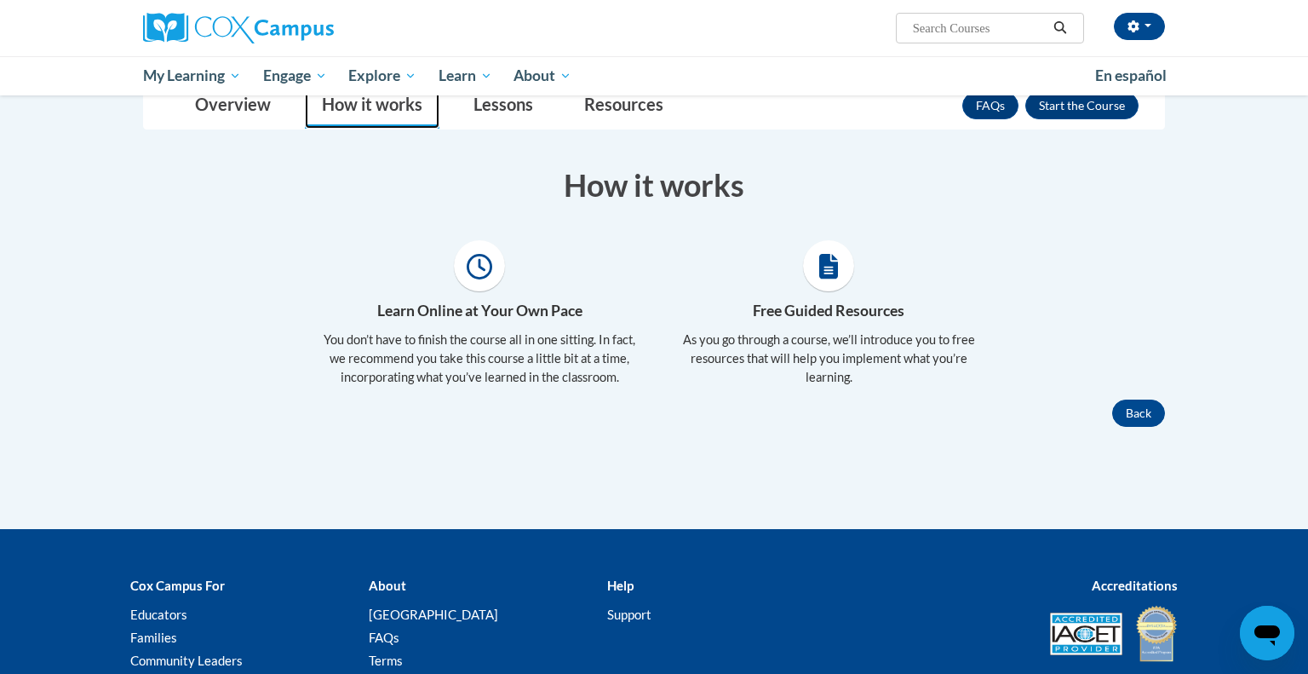
scroll to position [191, 0]
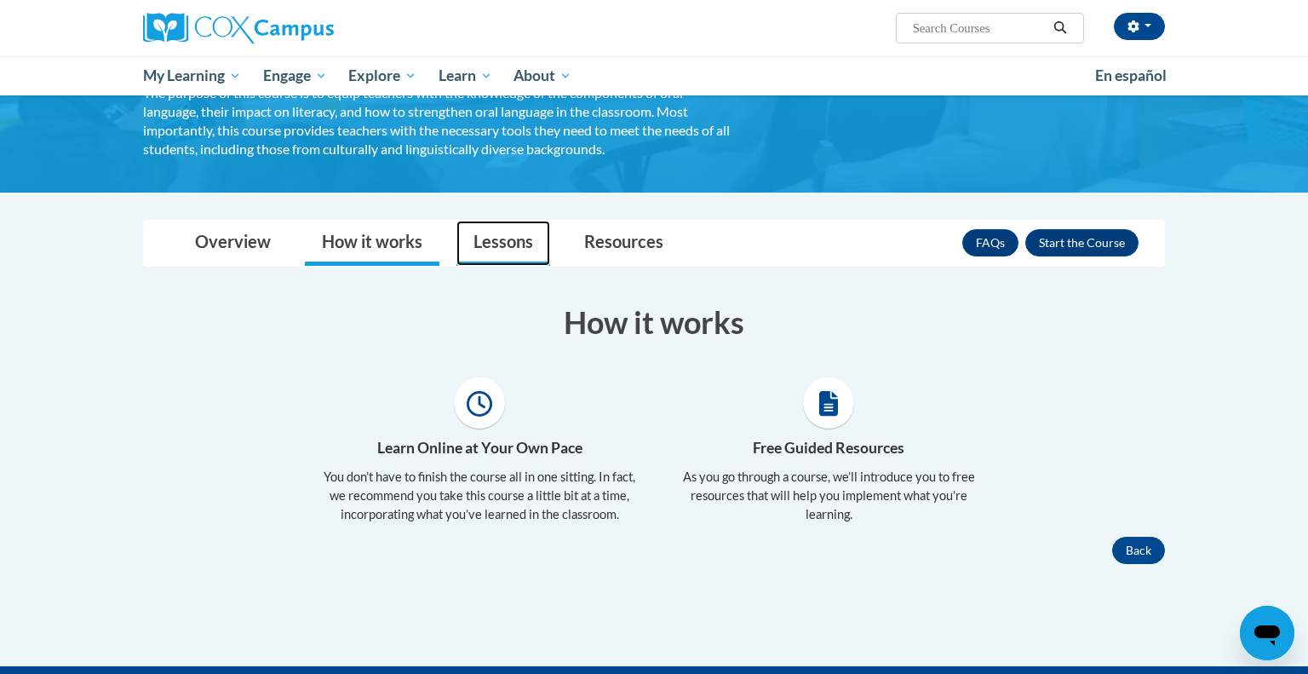
click at [522, 255] on link "Lessons" at bounding box center [503, 243] width 94 height 45
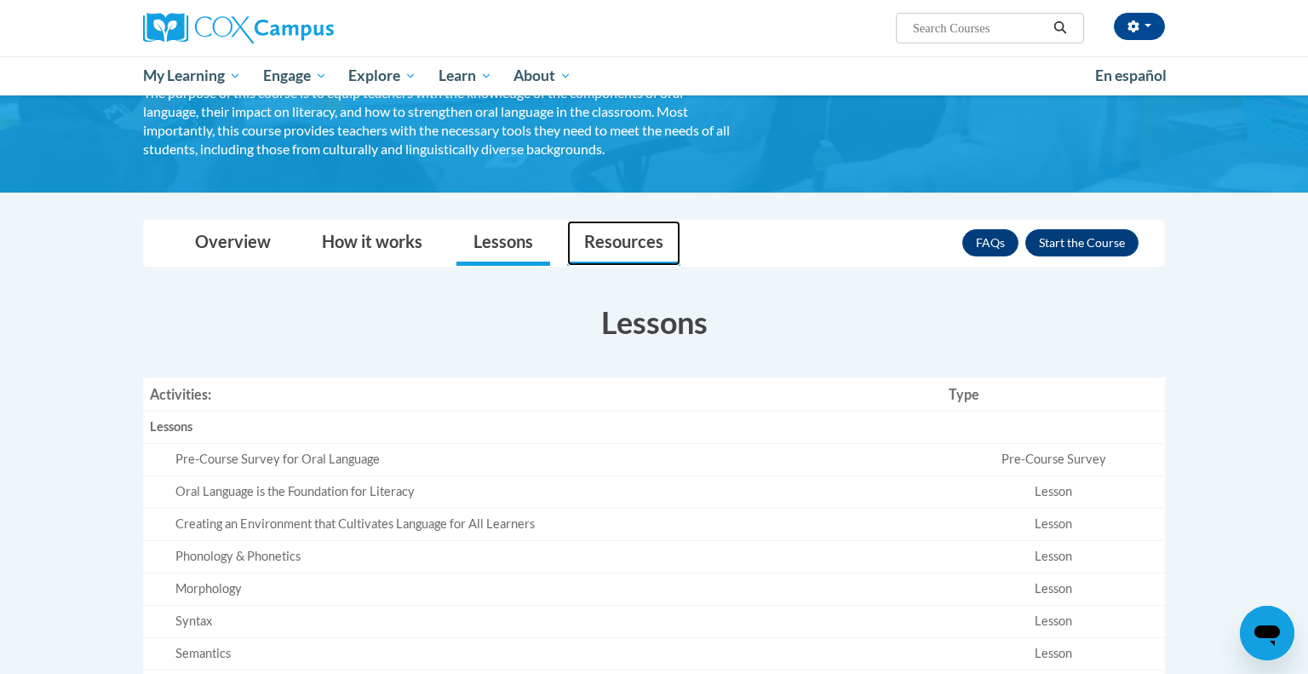
click at [609, 250] on link "Resources" at bounding box center [623, 243] width 113 height 45
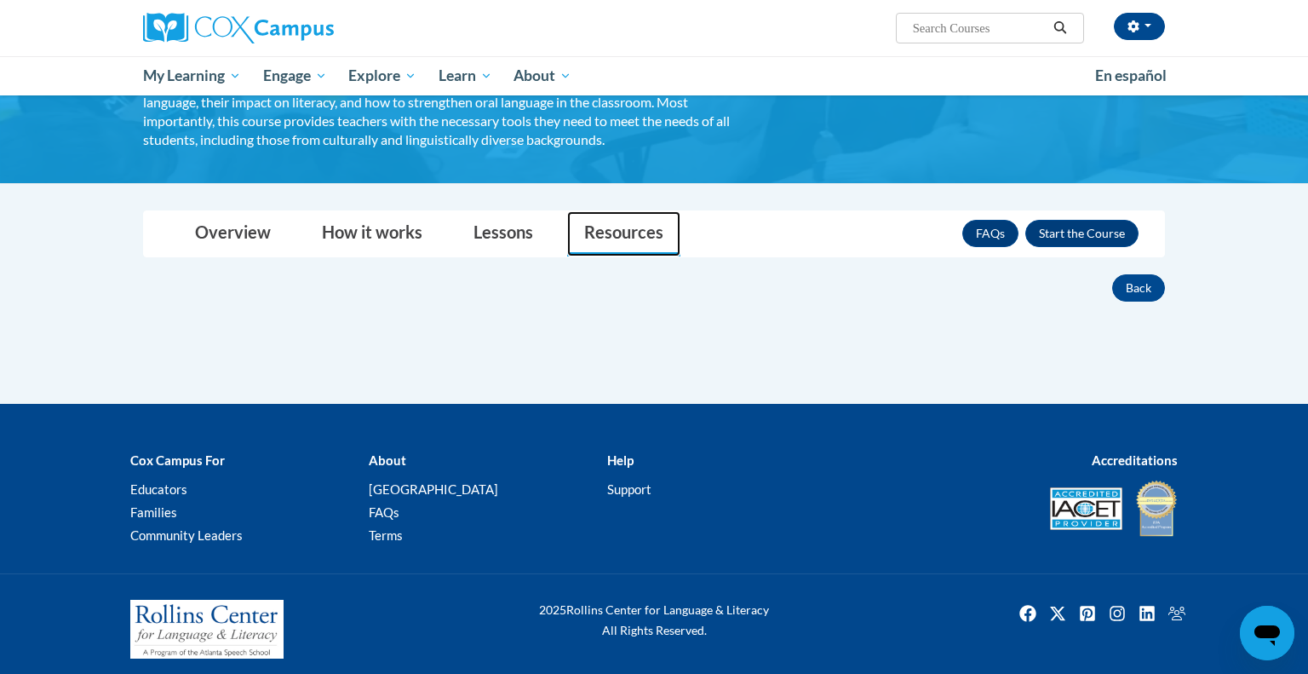
scroll to position [210, 0]
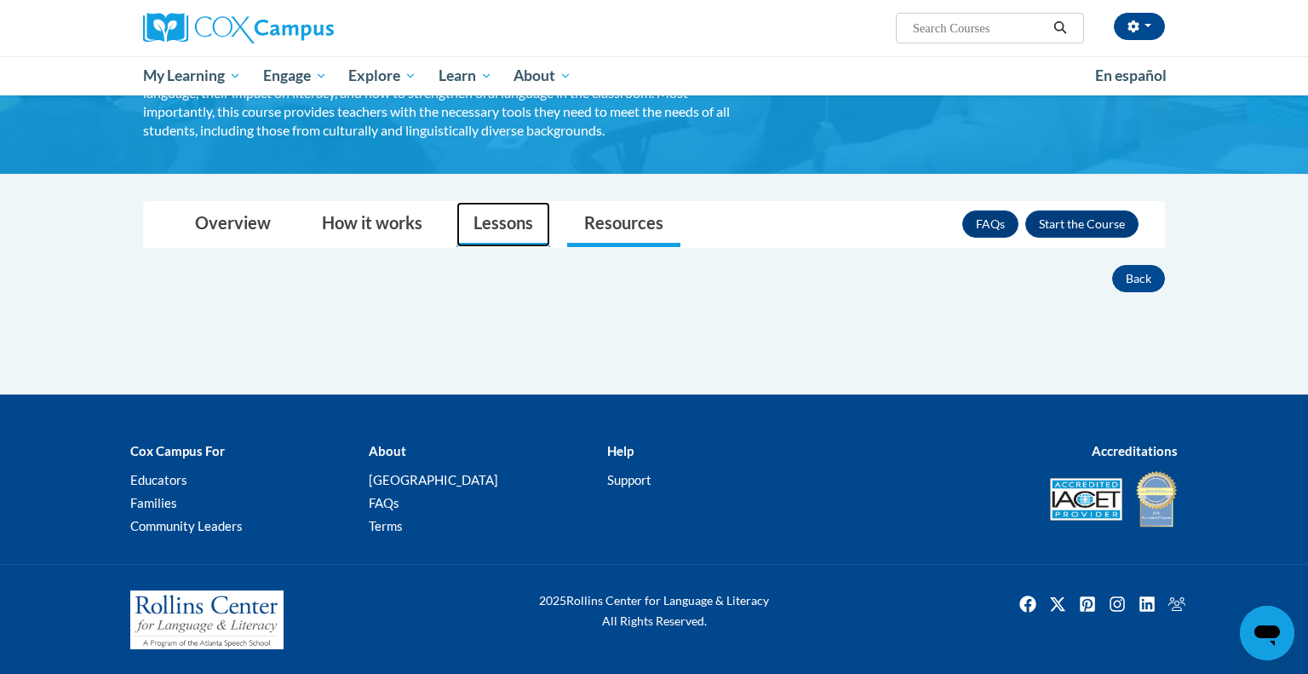
click at [534, 226] on link "Lessons" at bounding box center [503, 224] width 94 height 45
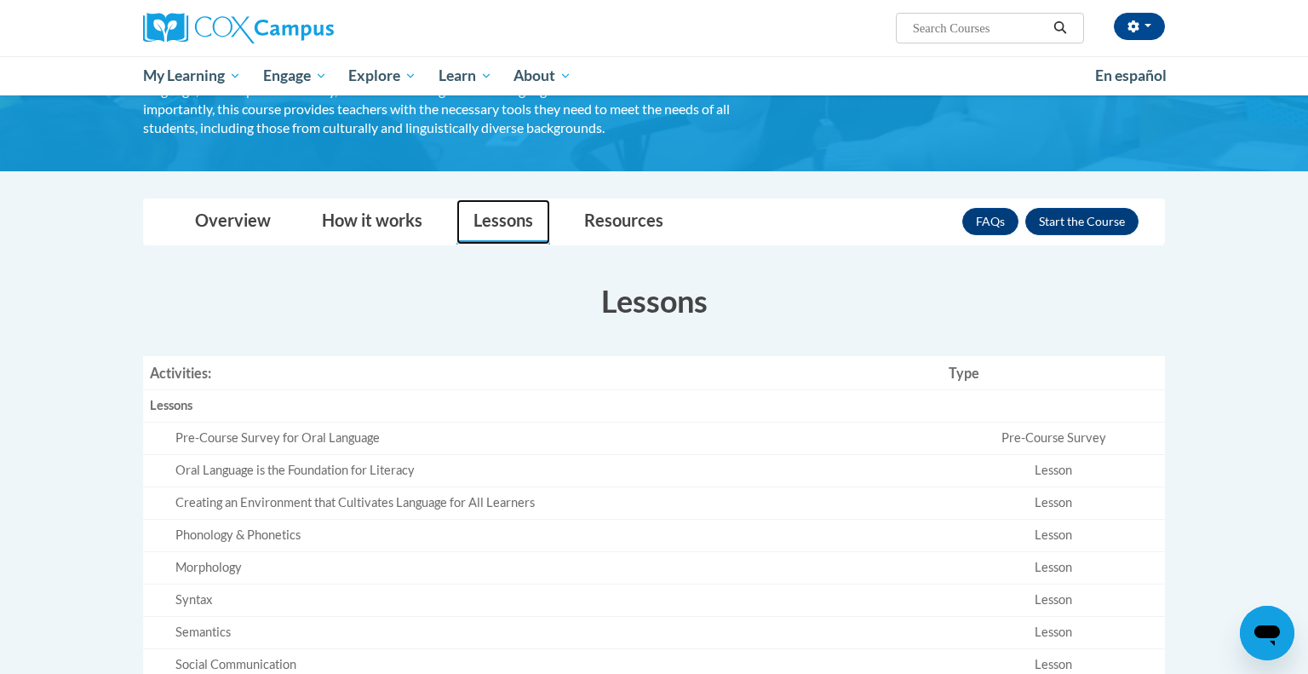
scroll to position [163, 0]
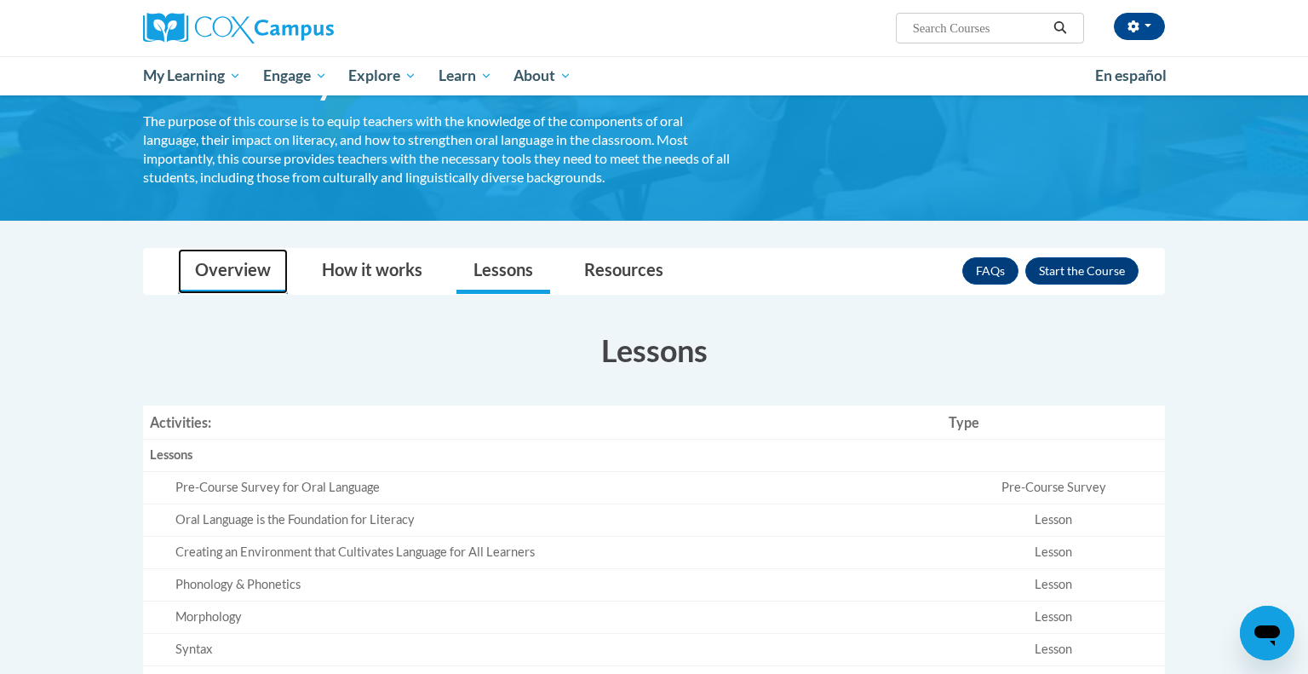
click at [250, 274] on link "Overview" at bounding box center [233, 271] width 110 height 45
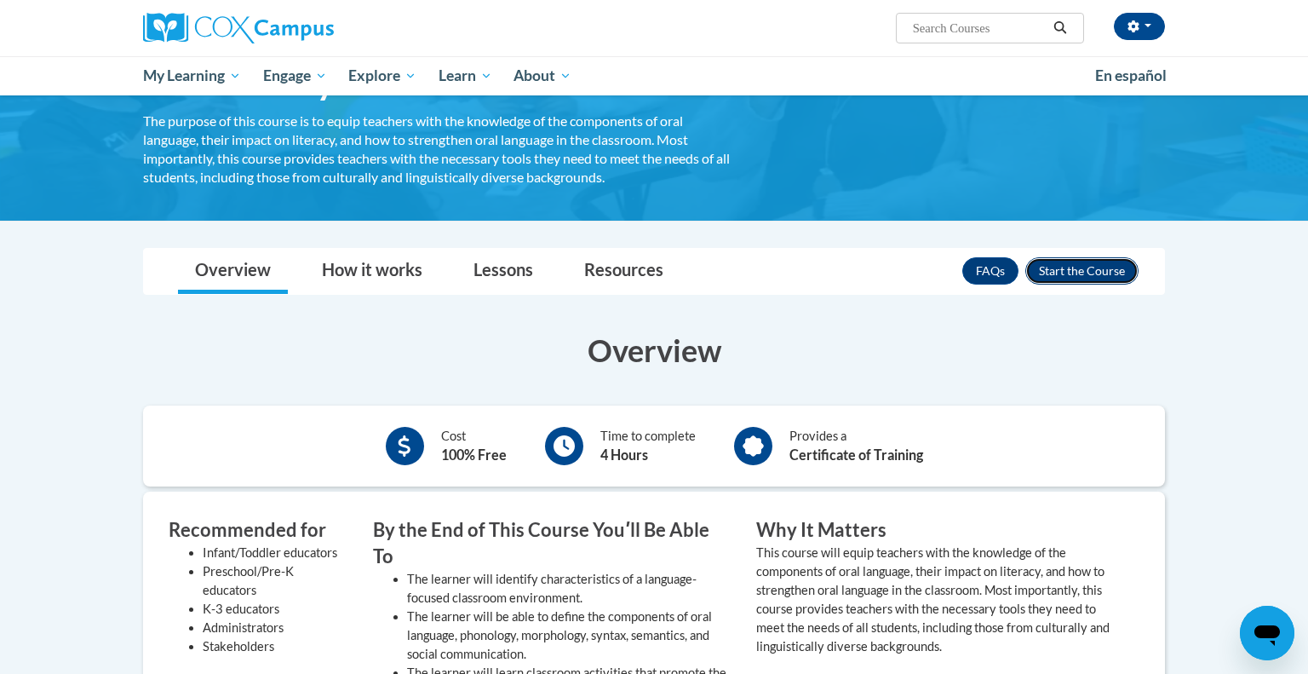
click at [1094, 266] on button "Enroll" at bounding box center [1081, 270] width 113 height 27
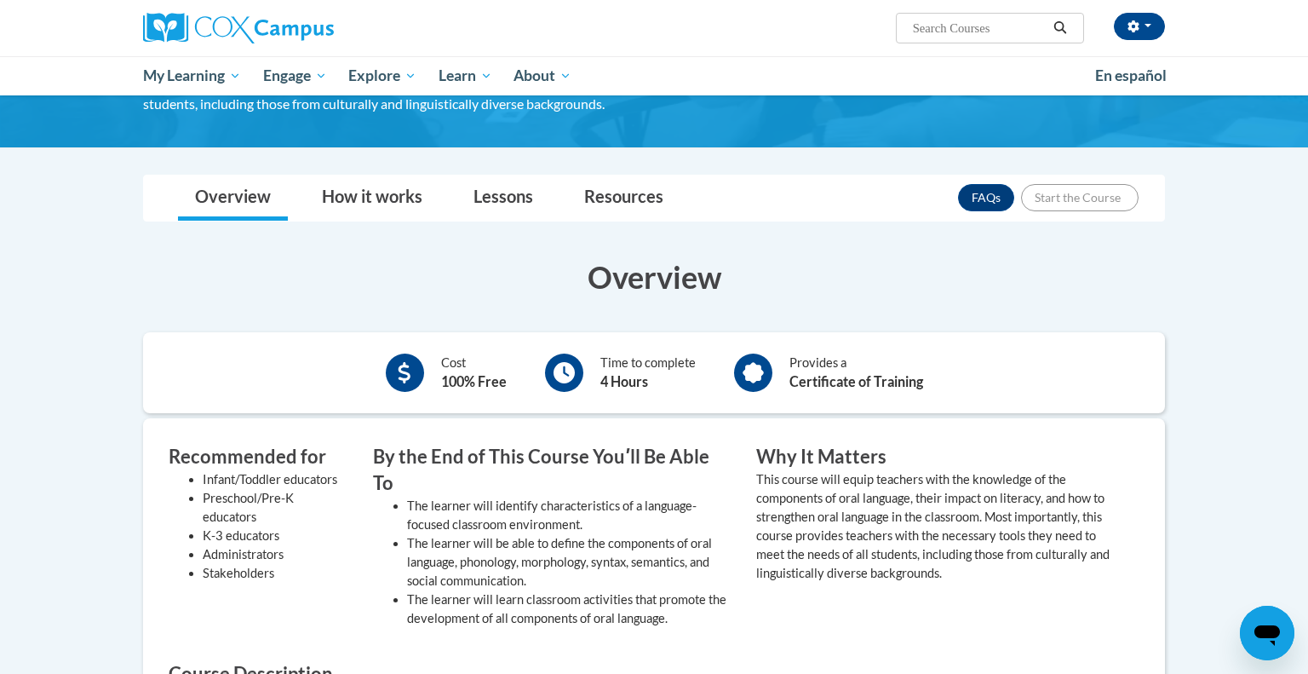
scroll to position [256, 0]
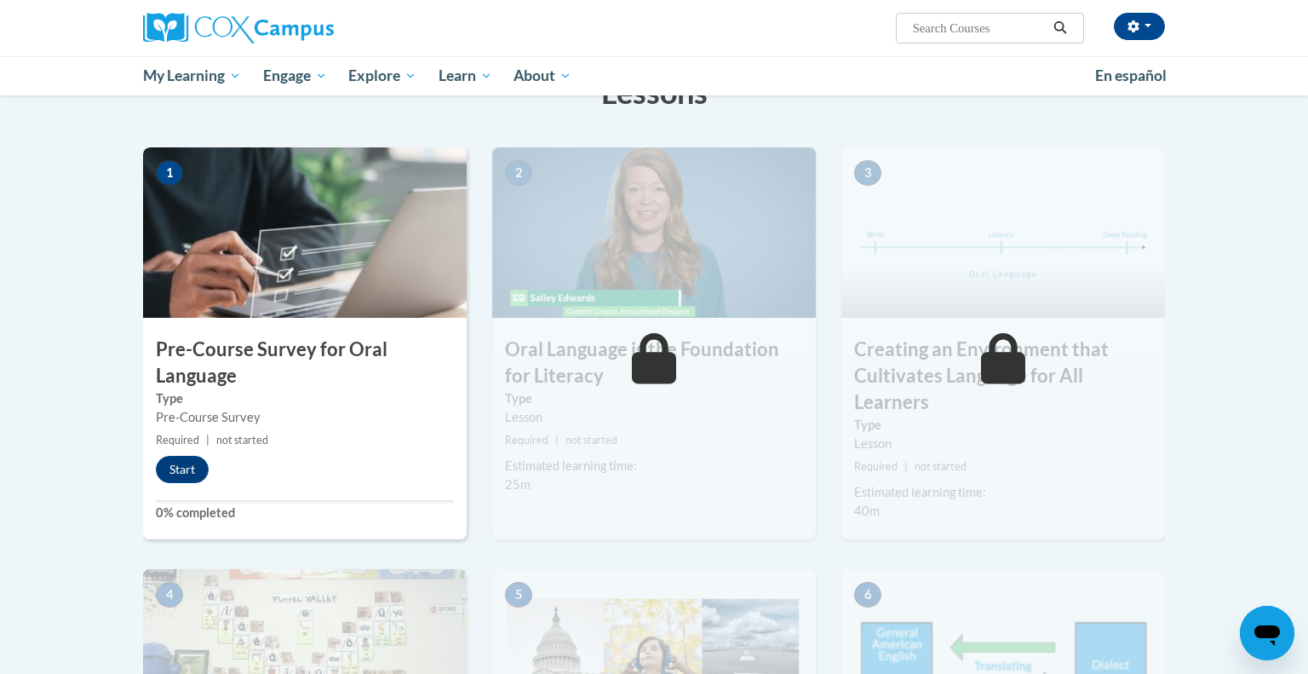
scroll to position [283, 0]
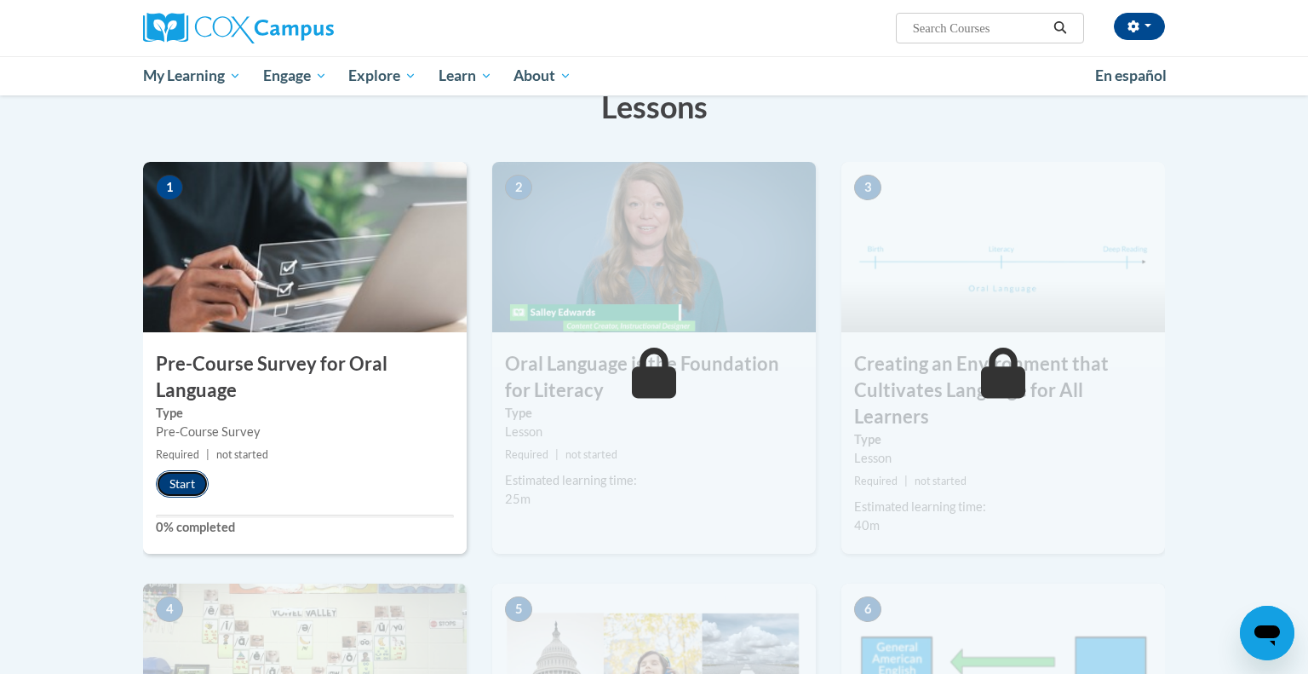
click at [187, 481] on button "Start" at bounding box center [182, 483] width 53 height 27
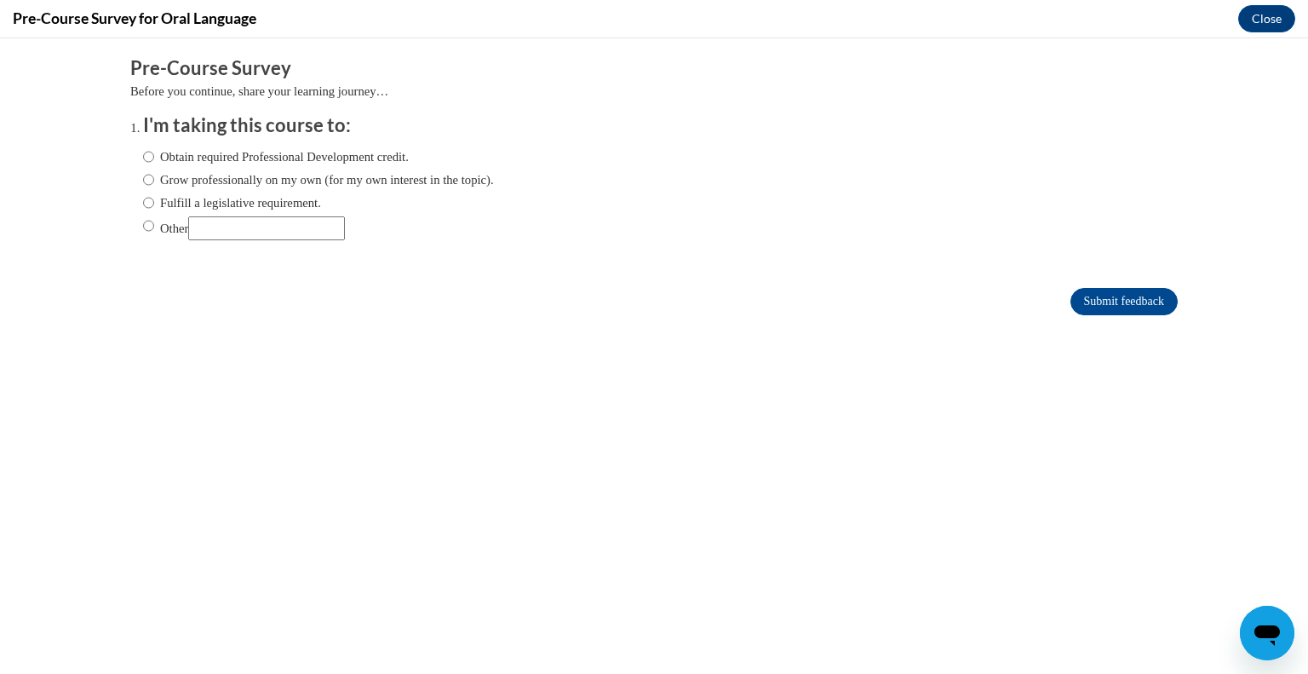
scroll to position [0, 0]
click at [253, 202] on label "Fulfill a legislative requirement." at bounding box center [232, 202] width 178 height 19
click at [154, 202] on input "Fulfill a legislative requirement." at bounding box center [148, 202] width 11 height 19
radio input "true"
click at [1091, 308] on input "Submit feedback" at bounding box center [1124, 301] width 107 height 27
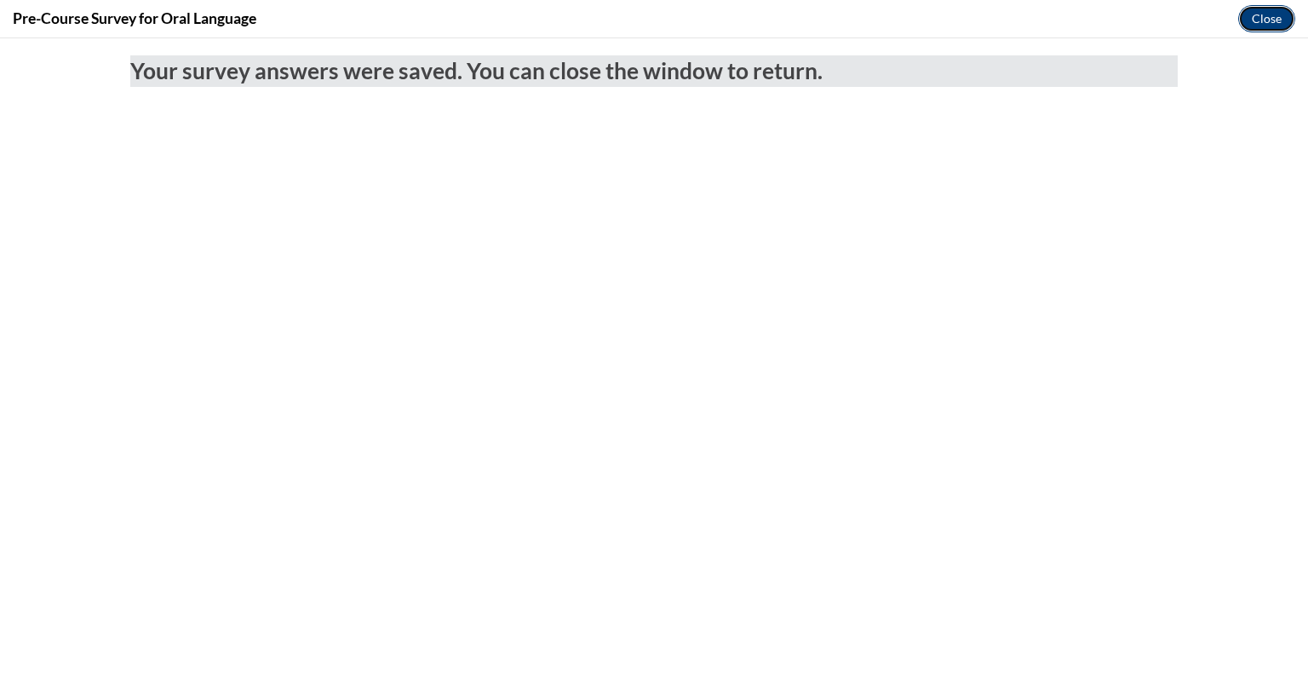
click at [1267, 23] on button "Close" at bounding box center [1266, 18] width 57 height 27
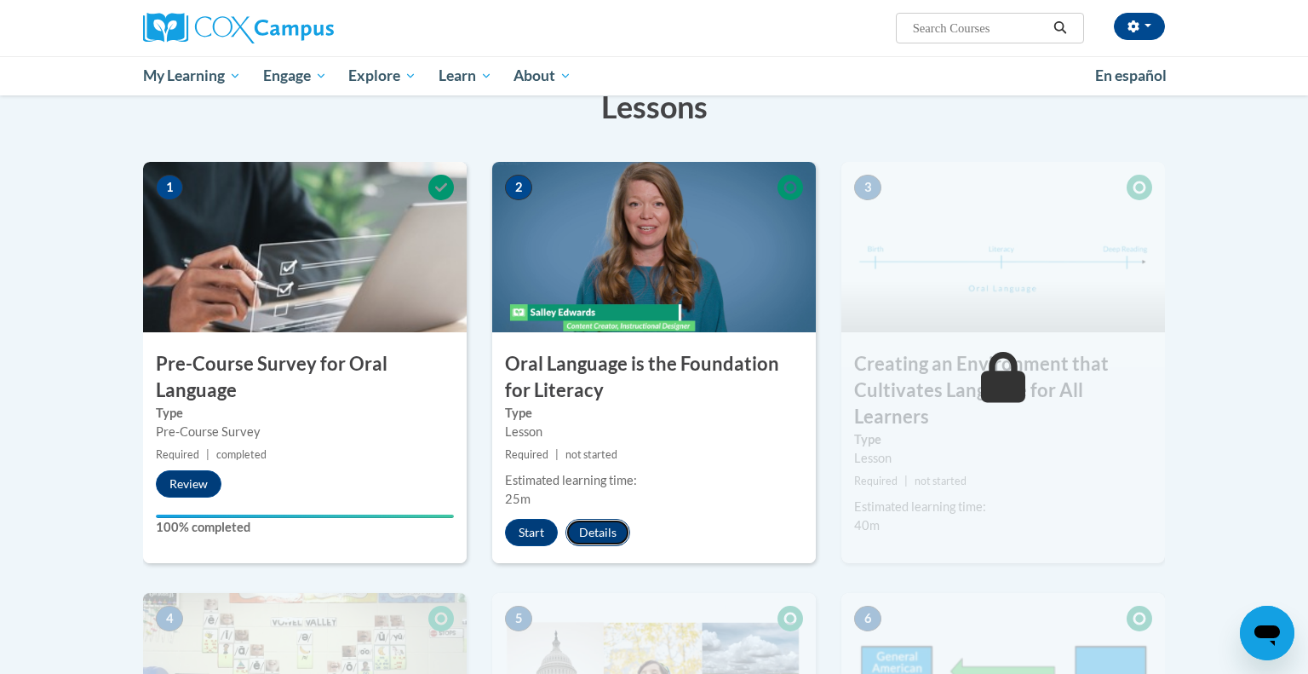
click at [583, 531] on button "Details" at bounding box center [598, 532] width 65 height 27
